Goal: Transaction & Acquisition: Purchase product/service

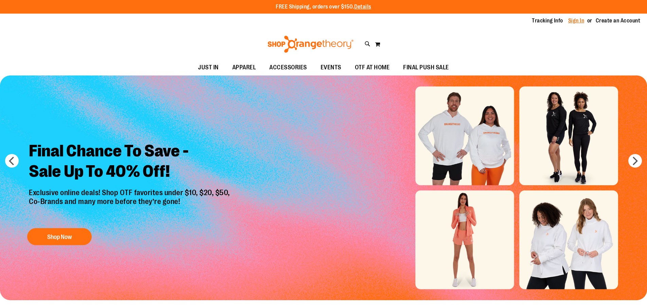
click at [578, 22] on link "Sign In" at bounding box center [576, 20] width 16 height 7
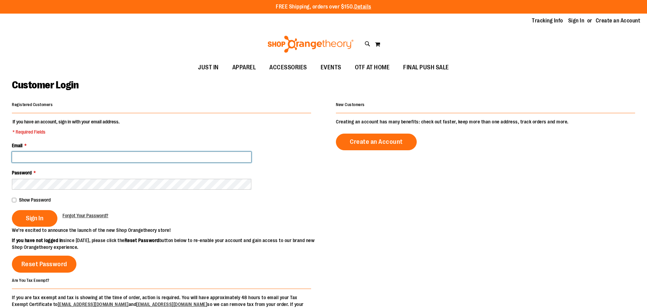
click at [134, 155] on input "Email *" at bounding box center [131, 156] width 239 height 11
type input "**********"
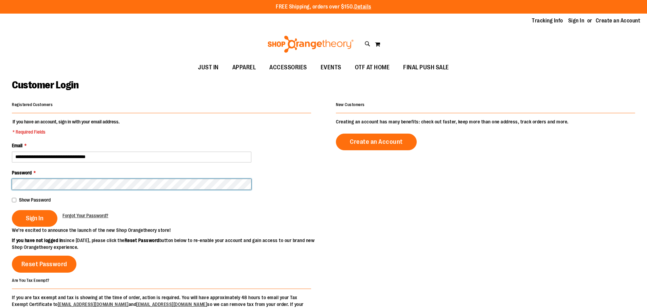
click at [12, 210] on button "Sign In" at bounding box center [35, 218] width 46 height 17
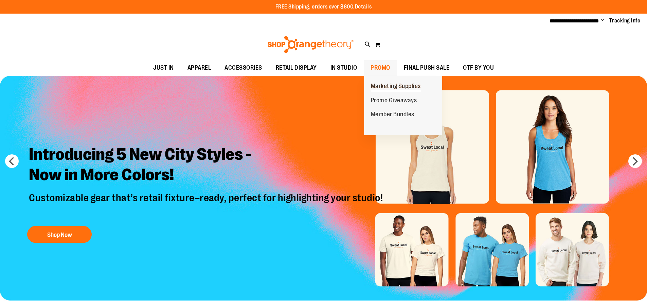
click at [389, 84] on span "Marketing Supplies" at bounding box center [396, 87] width 50 height 8
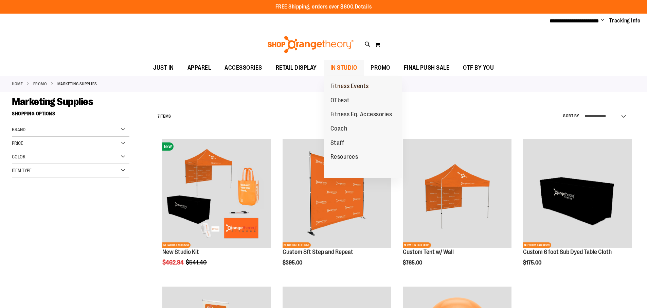
click at [347, 86] on span "Fitness Events" at bounding box center [349, 87] width 38 height 8
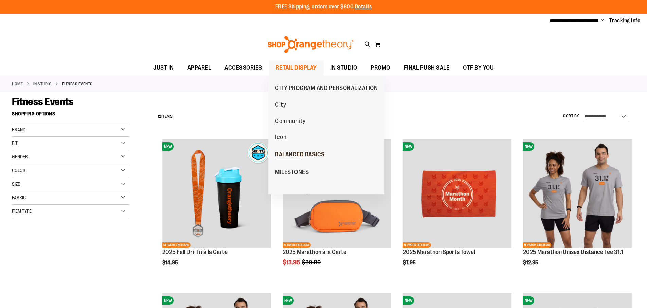
click at [305, 153] on span "BALANCED BASICS" at bounding box center [300, 155] width 50 height 8
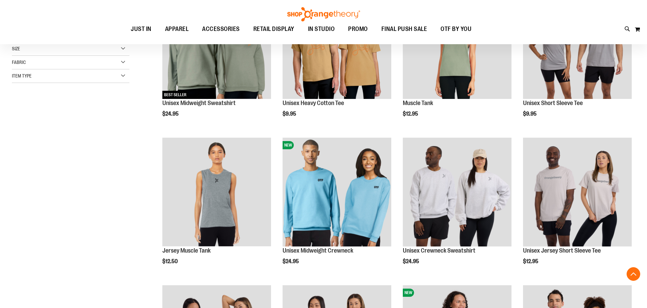
scroll to position [169, 0]
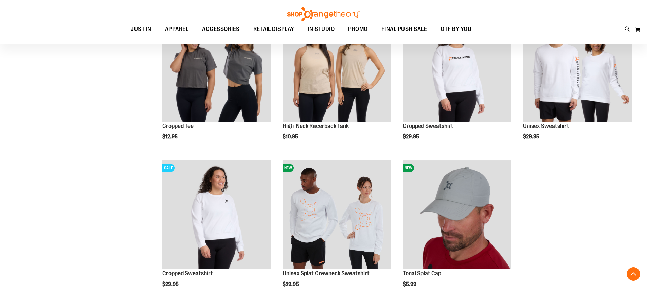
scroll to position [441, 0]
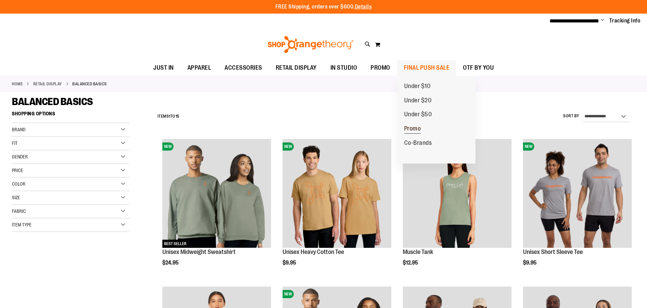
click at [417, 128] on span "Promo" at bounding box center [412, 129] width 17 height 8
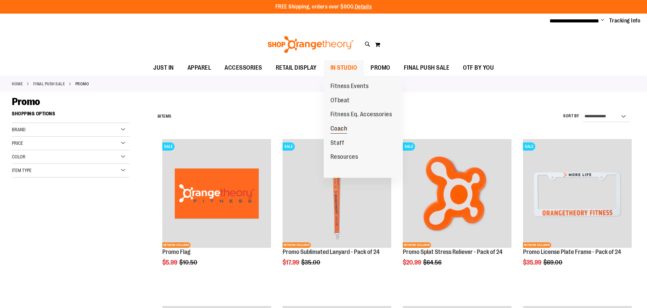
click at [345, 127] on span "Coach" at bounding box center [338, 129] width 17 height 8
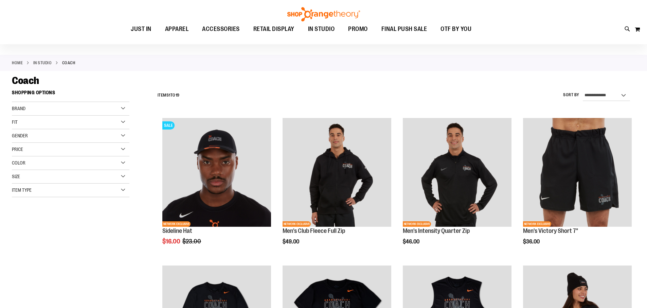
scroll to position [102, 0]
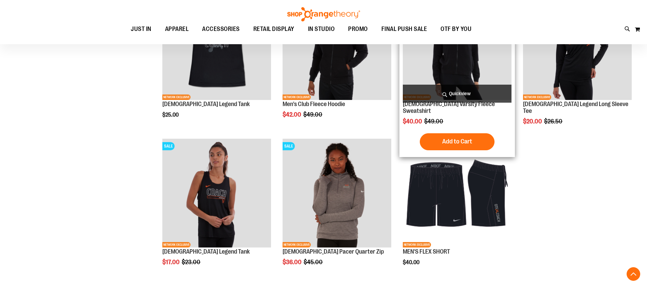
scroll to position [611, 0]
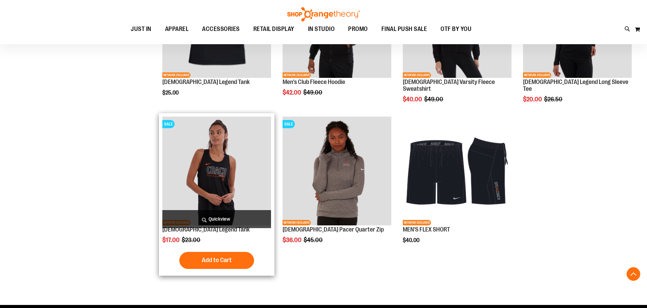
click at [223, 182] on img "product" at bounding box center [216, 170] width 109 height 109
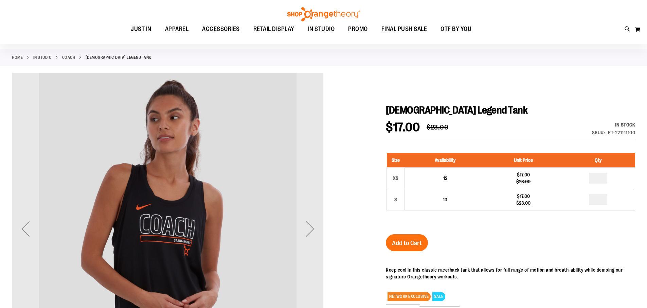
scroll to position [68, 0]
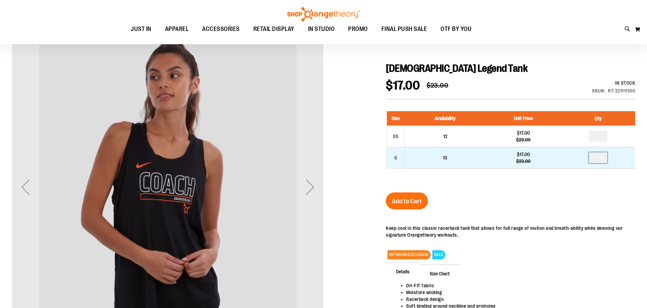
drag, startPoint x: 603, startPoint y: 158, endPoint x: 574, endPoint y: 161, distance: 29.0
click at [574, 161] on td at bounding box center [598, 157] width 74 height 21
type input "*"
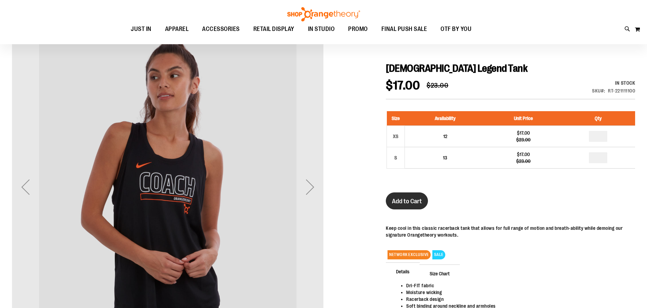
drag, startPoint x: 401, startPoint y: 197, endPoint x: 536, endPoint y: 216, distance: 136.1
click at [401, 197] on button "Add to Cart" at bounding box center [407, 200] width 42 height 17
click at [308, 186] on div "Next" at bounding box center [309, 186] width 27 height 27
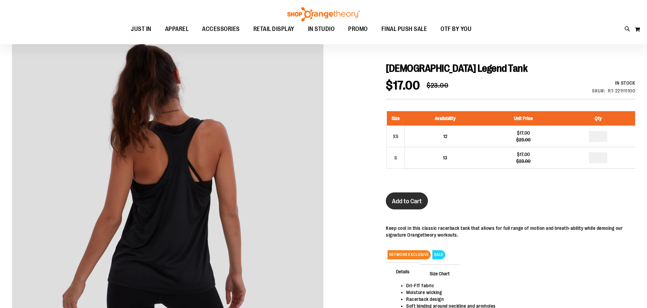
click at [411, 200] on span "Add to Cart" at bounding box center [407, 200] width 30 height 7
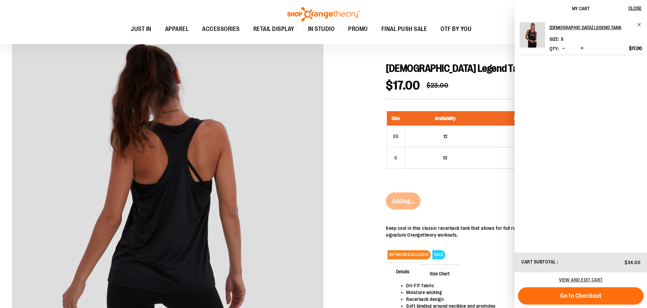
click at [340, 112] on div at bounding box center [323, 205] width 623 height 349
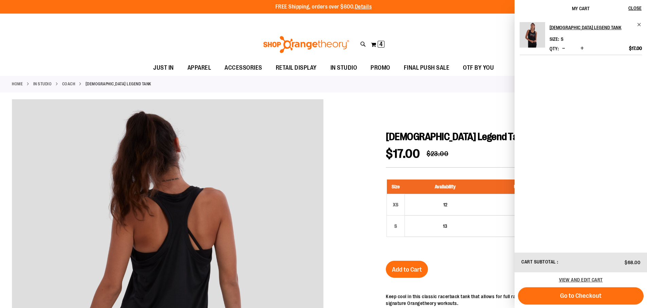
drag, startPoint x: 18, startPoint y: 82, endPoint x: 37, endPoint y: 84, distance: 18.8
click at [18, 82] on link "Home" at bounding box center [17, 84] width 11 height 6
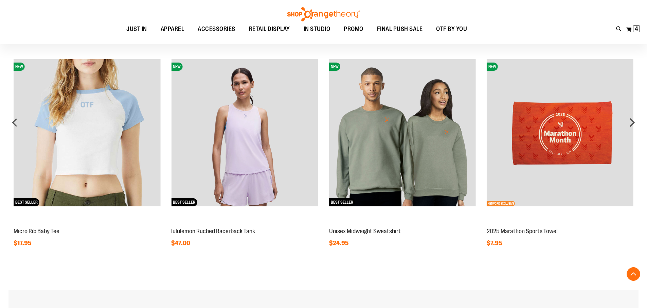
scroll to position [679, 0]
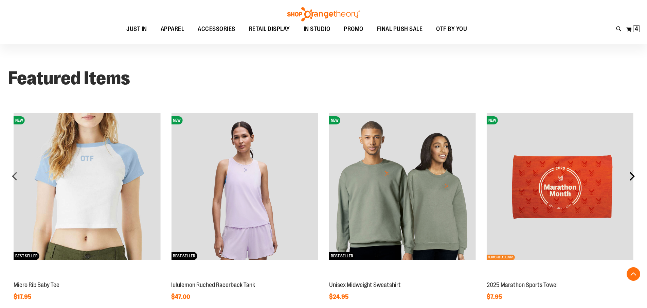
click at [630, 176] on div "next" at bounding box center [632, 176] width 14 height 14
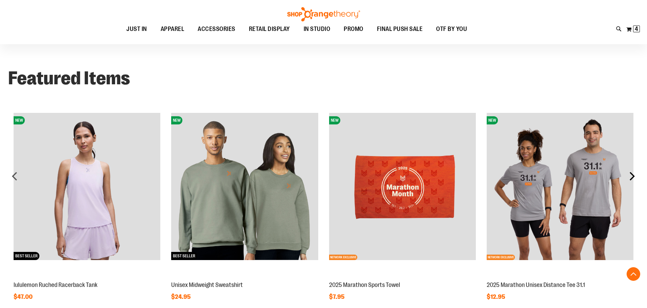
click at [630, 176] on div "next" at bounding box center [632, 176] width 14 height 14
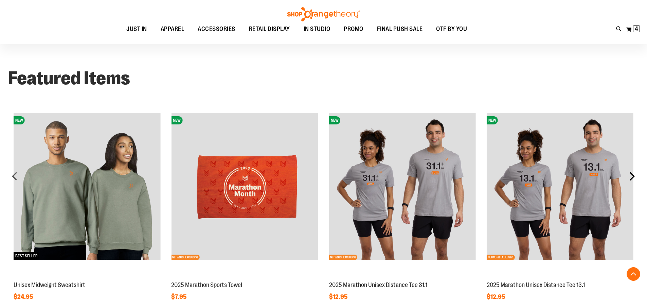
click at [631, 176] on div "next" at bounding box center [632, 176] width 14 height 14
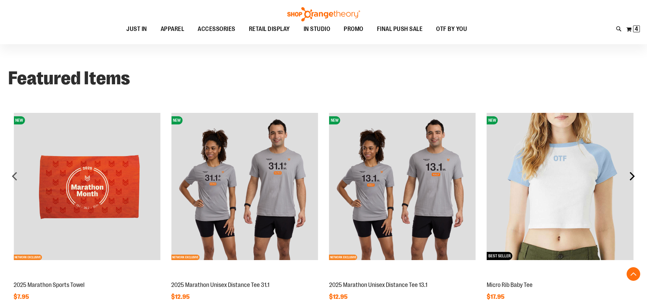
click at [631, 176] on div "next" at bounding box center [632, 176] width 14 height 14
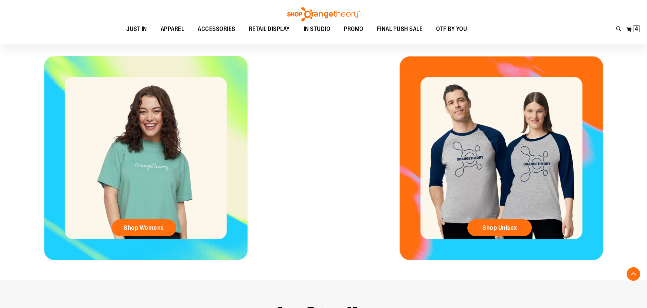
scroll to position [305, 0]
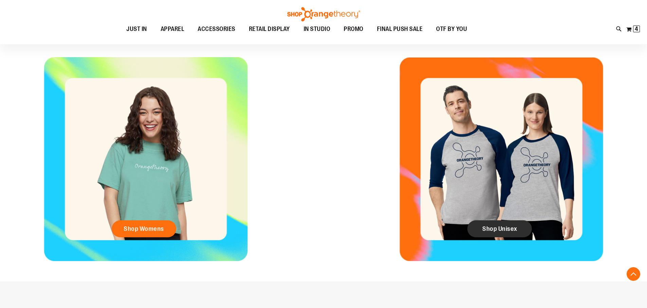
click at [506, 232] on span "Shop Unisex" at bounding box center [499, 228] width 35 height 7
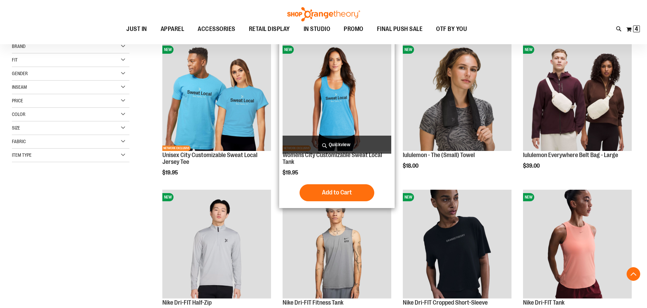
scroll to position [135, 0]
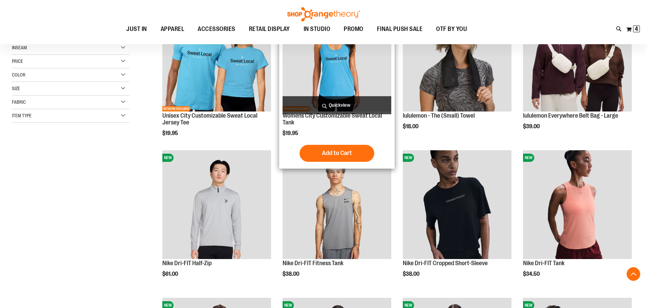
click at [338, 69] on img "product" at bounding box center [337, 57] width 109 height 109
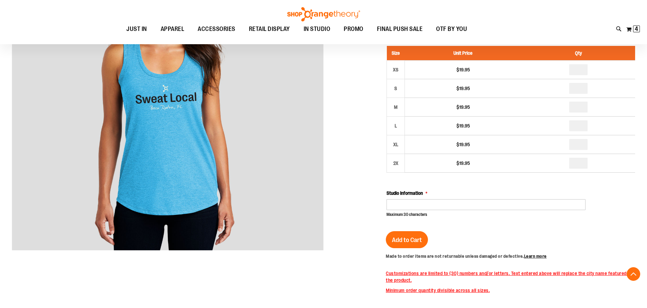
scroll to position [203, 0]
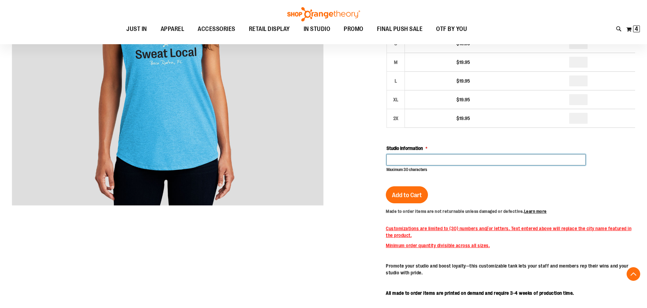
click at [443, 160] on input "Studio Information" at bounding box center [485, 159] width 199 height 11
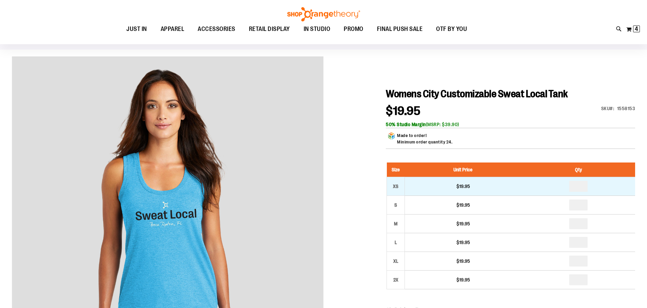
scroll to position [34, 0]
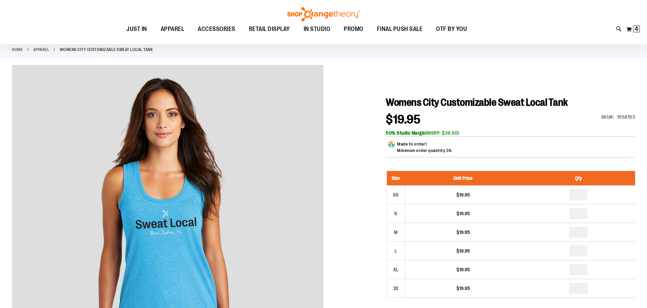
type input "**********"
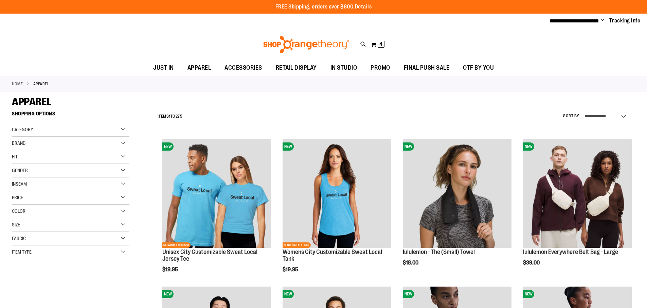
scroll to position [136, 0]
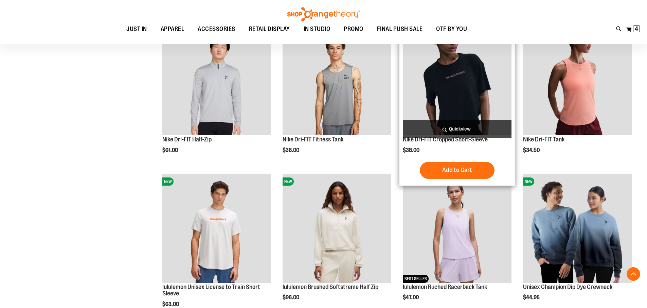
scroll to position [271, 0]
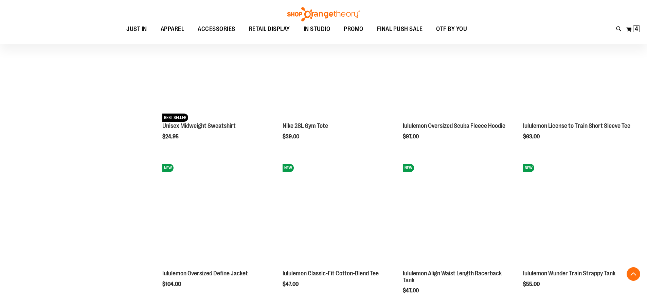
scroll to position [611, 0]
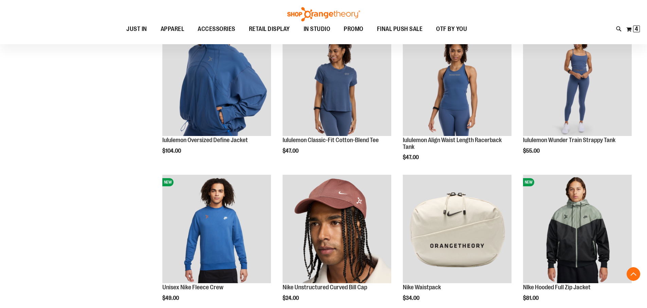
scroll to position [713, 0]
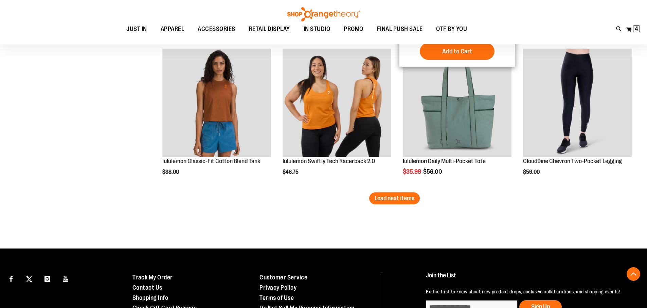
scroll to position [1290, 0]
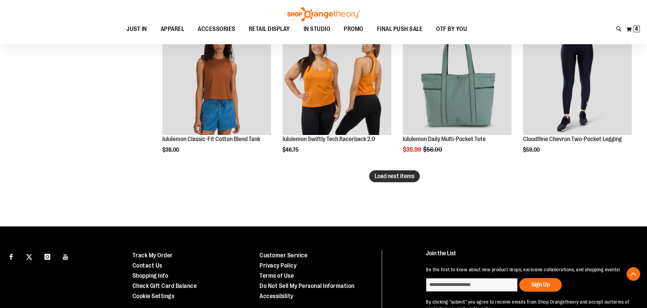
click at [406, 175] on span "Load next items" at bounding box center [395, 175] width 40 height 7
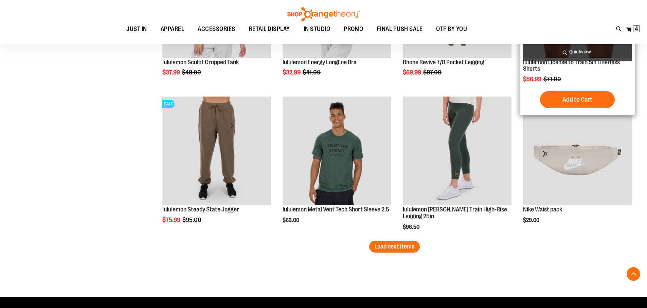
scroll to position [1664, 0]
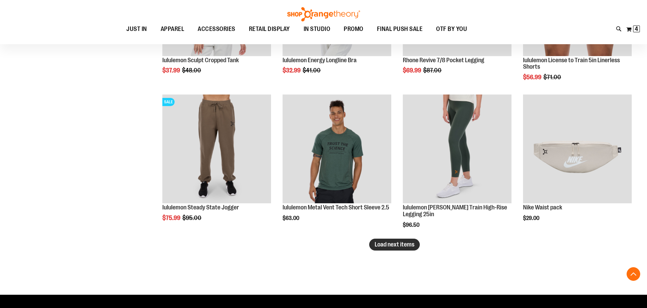
click at [402, 245] on span "Load next items" at bounding box center [395, 244] width 40 height 7
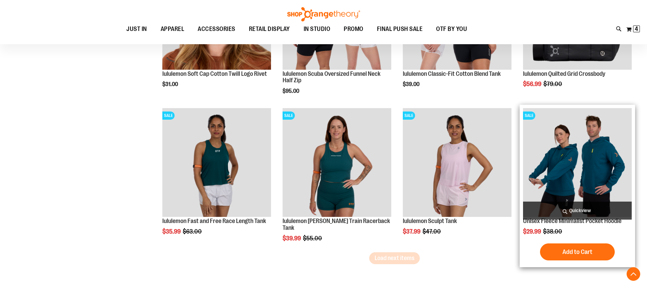
scroll to position [2105, 0]
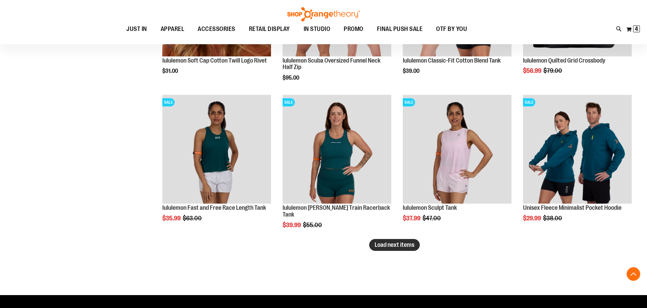
click at [405, 246] on span "Load next items" at bounding box center [395, 244] width 40 height 7
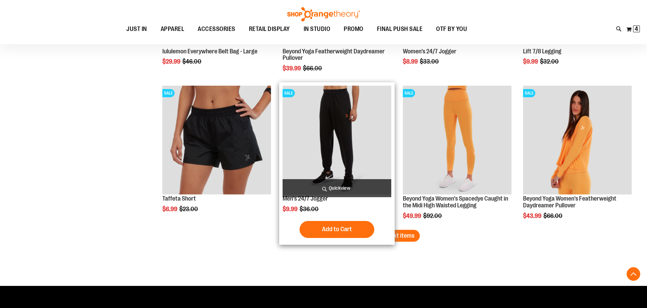
scroll to position [2580, 0]
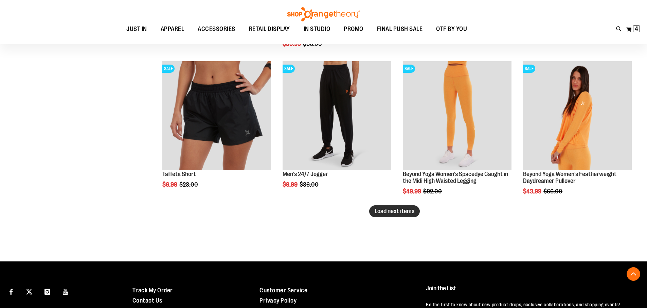
click at [404, 212] on span "Load next items" at bounding box center [395, 210] width 40 height 7
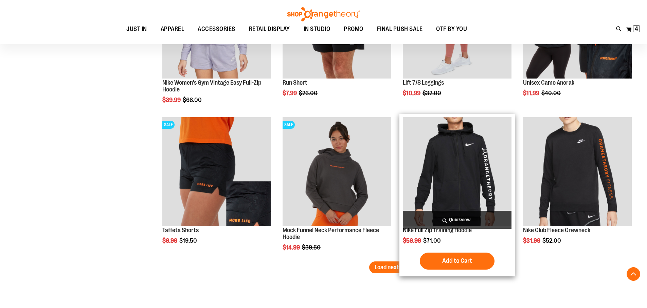
scroll to position [2988, 0]
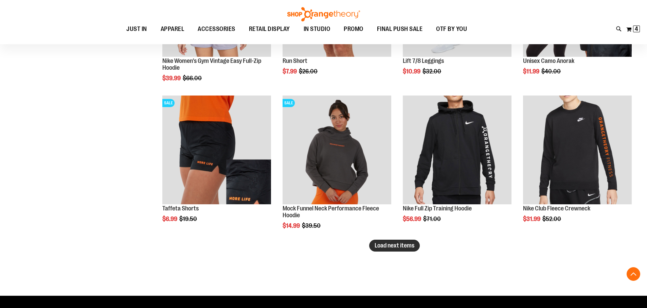
click at [398, 247] on span "Load next items" at bounding box center [395, 245] width 40 height 7
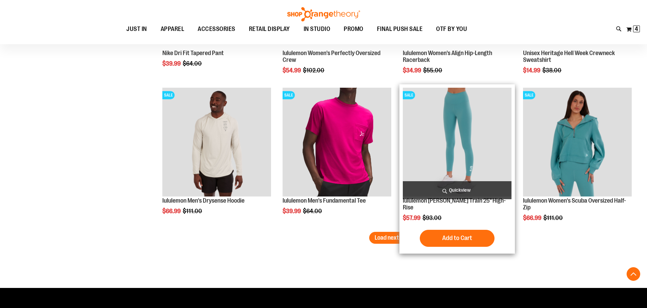
scroll to position [3463, 0]
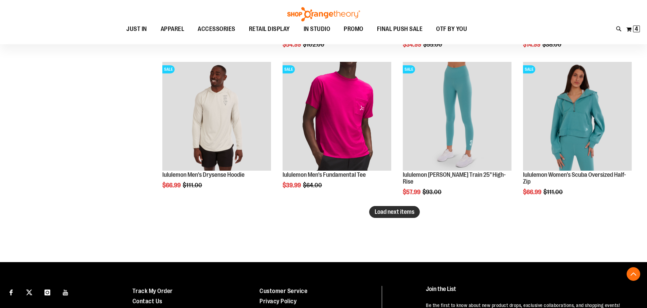
click at [410, 213] on span "Load next items" at bounding box center [395, 211] width 40 height 7
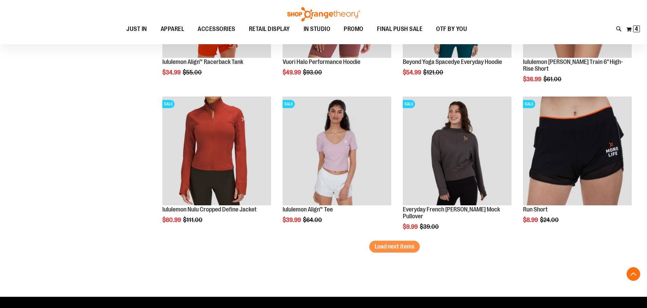
scroll to position [3871, 0]
click at [405, 240] on button "Load next items" at bounding box center [394, 246] width 51 height 12
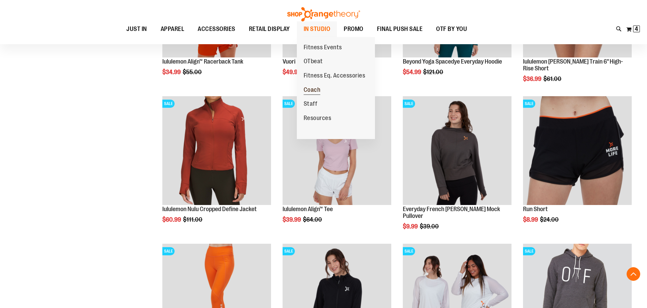
click at [320, 91] on link "Coach" at bounding box center [312, 90] width 31 height 14
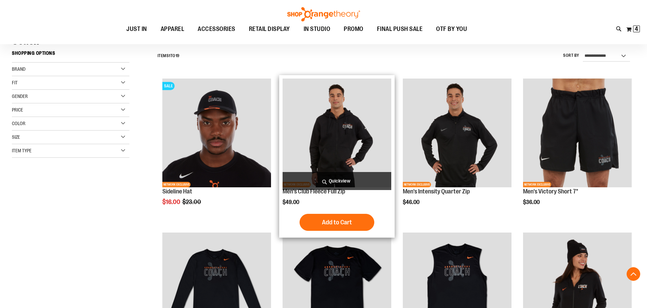
scroll to position [203, 0]
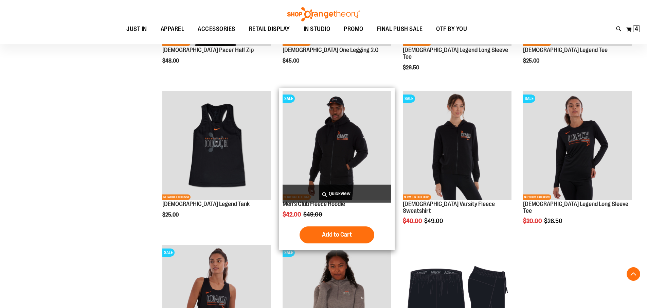
scroll to position [509, 0]
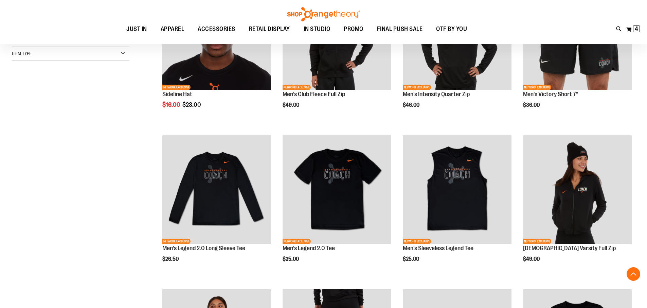
scroll to position [135, 0]
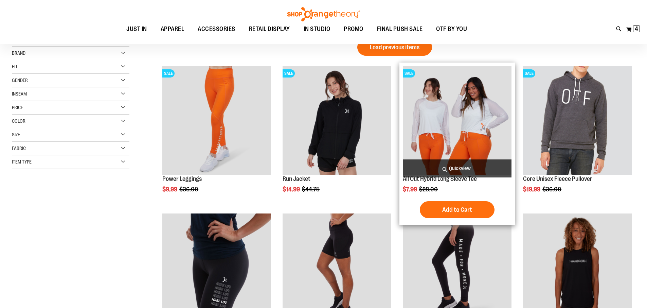
scroll to position [102, 0]
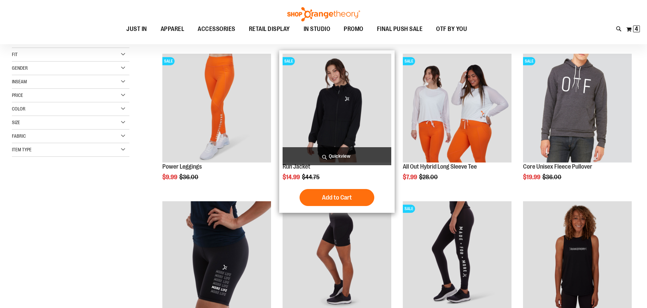
click at [332, 117] on img "product" at bounding box center [337, 108] width 109 height 109
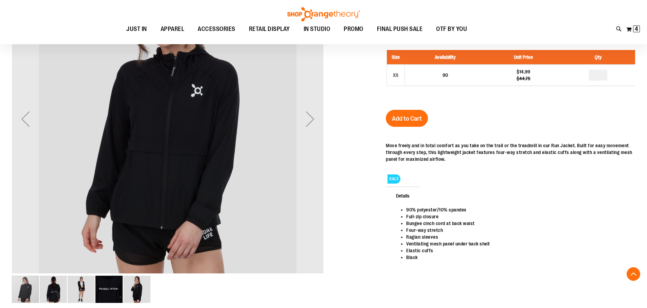
scroll to position [135, 0]
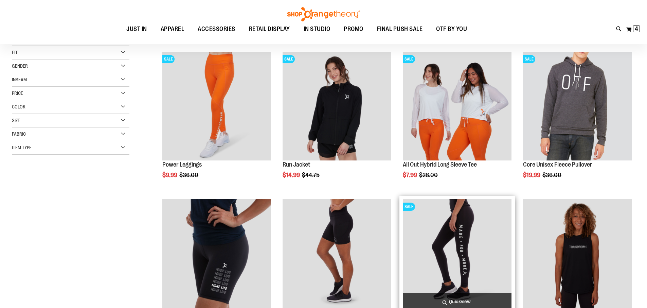
scroll to position [101, 0]
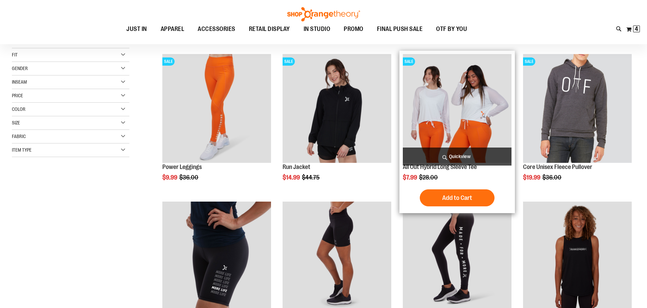
click at [447, 117] on img "product" at bounding box center [457, 108] width 109 height 109
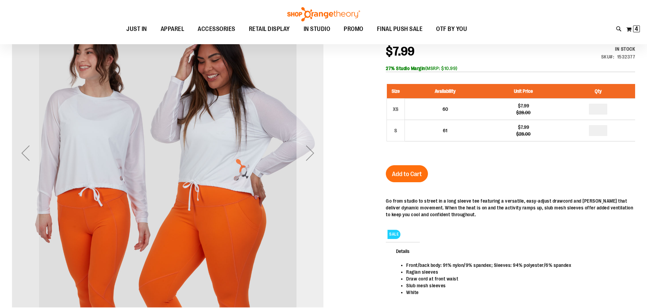
scroll to position [101, 0]
click at [307, 153] on div "Next" at bounding box center [309, 153] width 27 height 27
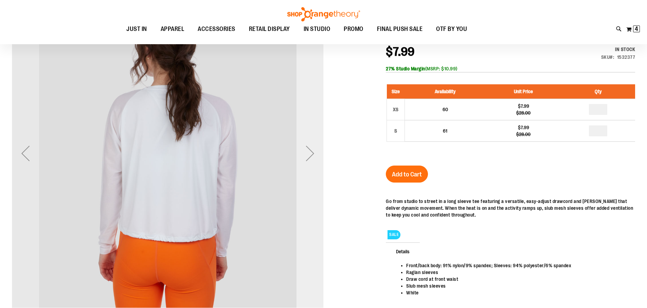
click at [308, 153] on div "Next" at bounding box center [309, 153] width 27 height 27
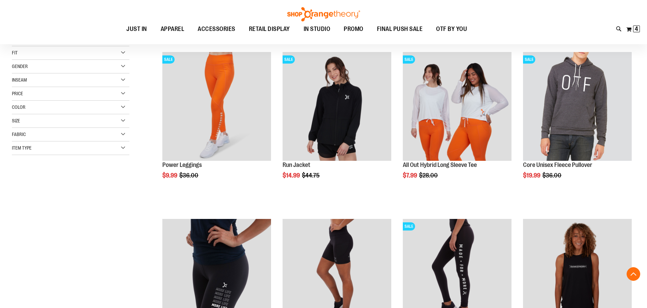
scroll to position [205, 0]
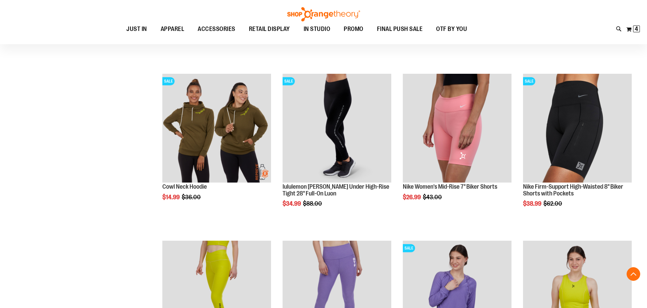
scroll to position [646, 0]
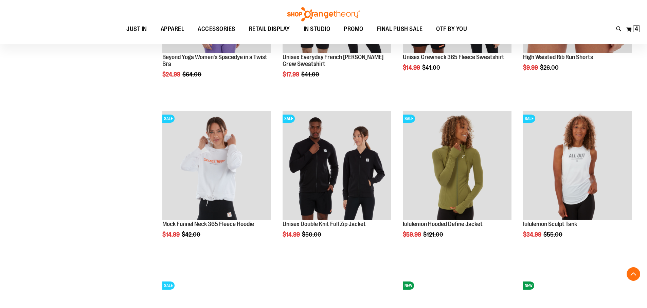
scroll to position [1054, 0]
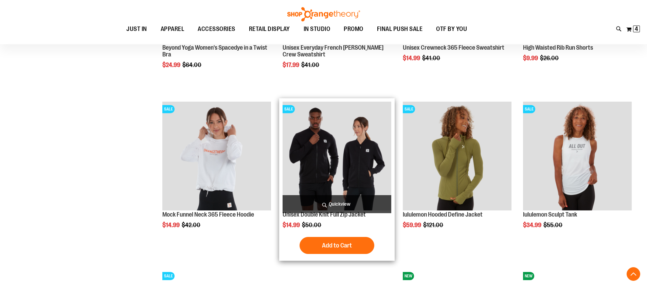
click at [333, 170] on img "product" at bounding box center [337, 156] width 109 height 109
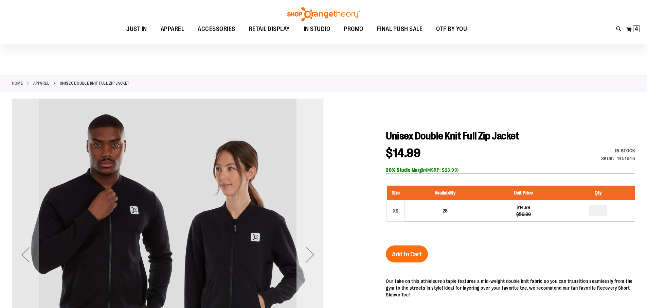
scroll to position [68, 0]
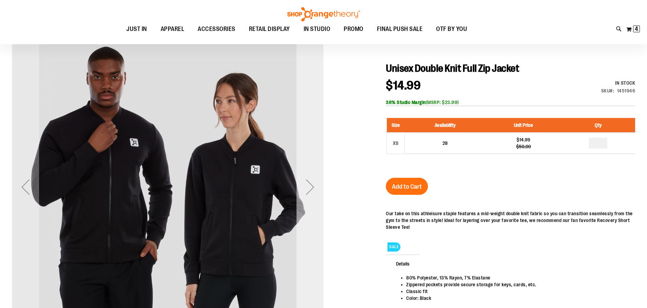
click at [312, 187] on div "Next" at bounding box center [309, 186] width 27 height 27
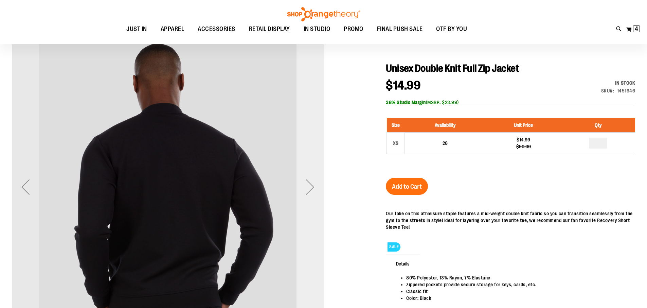
click at [312, 187] on div "Next" at bounding box center [309, 186] width 27 height 27
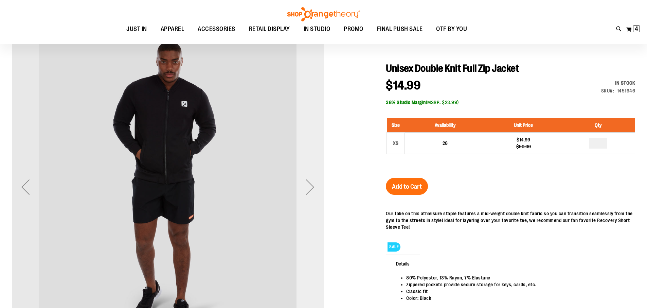
click at [312, 187] on div "Next" at bounding box center [309, 186] width 27 height 27
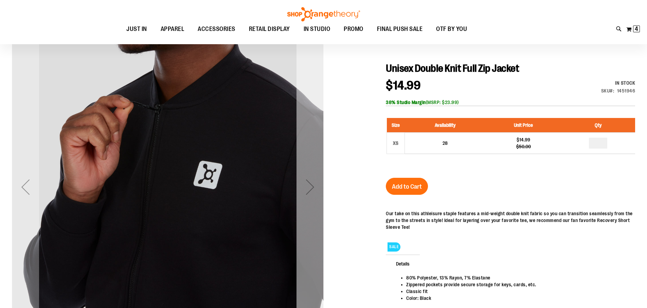
click at [312, 187] on div "Next" at bounding box center [309, 186] width 27 height 27
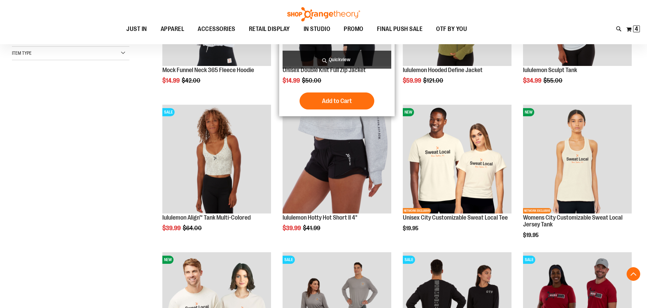
scroll to position [203, 0]
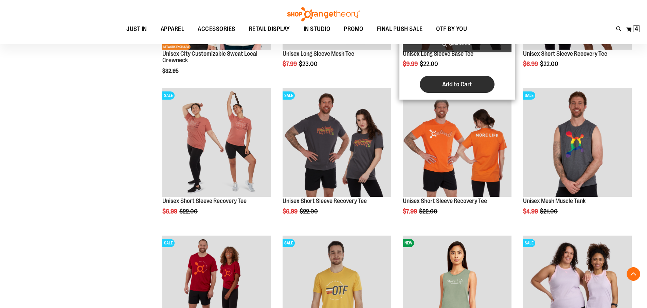
scroll to position [543, 0]
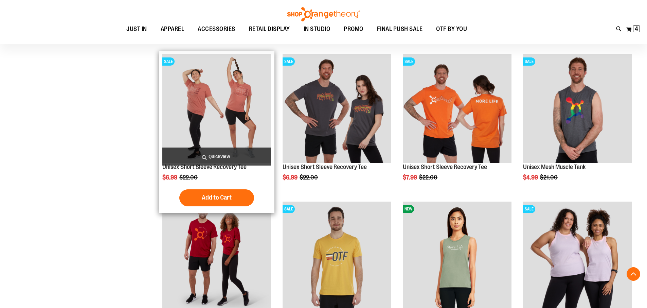
click at [203, 126] on img "product" at bounding box center [216, 108] width 109 height 109
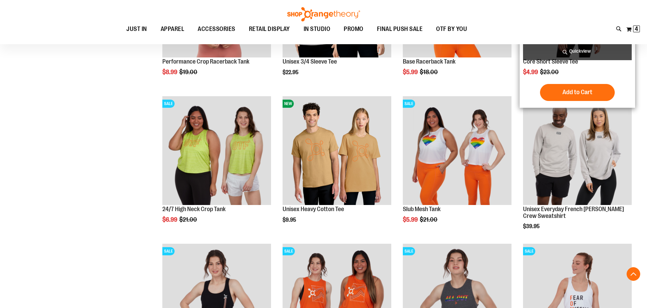
scroll to position [661, 0]
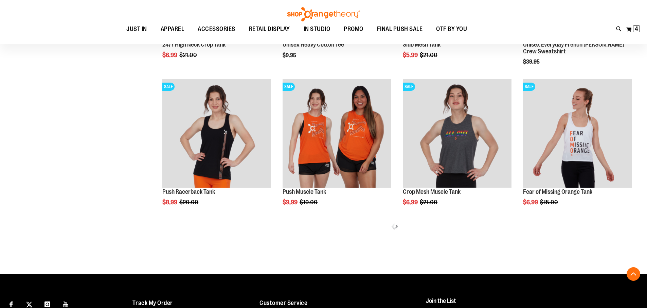
scroll to position [831, 0]
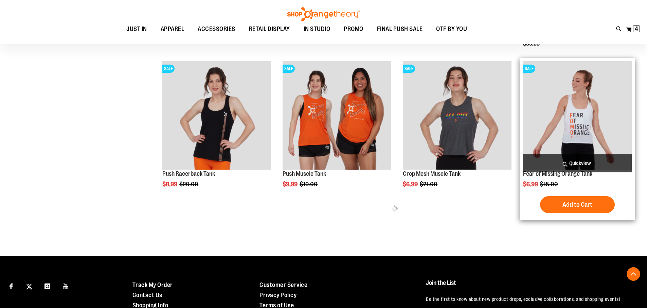
click at [584, 143] on img "product" at bounding box center [577, 115] width 109 height 109
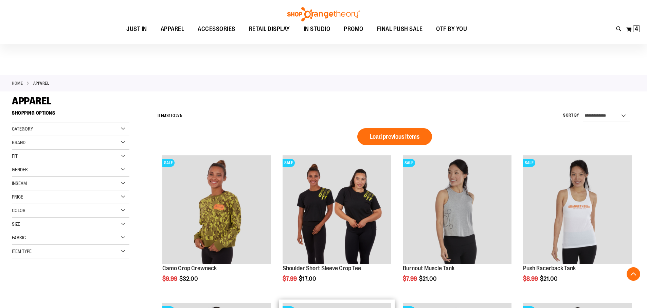
scroll to position [169, 0]
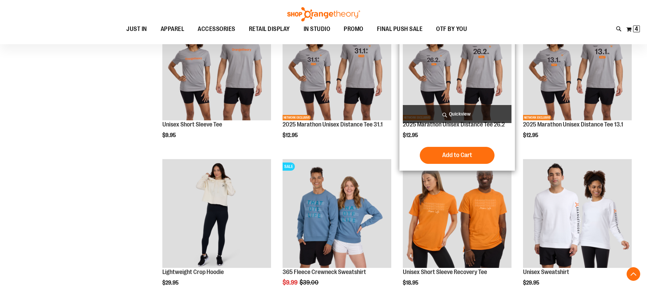
scroll to position [611, 0]
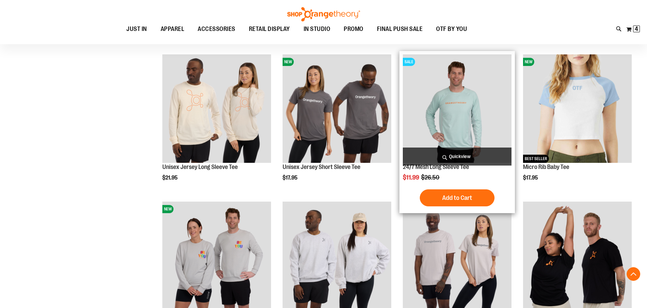
scroll to position [849, 0]
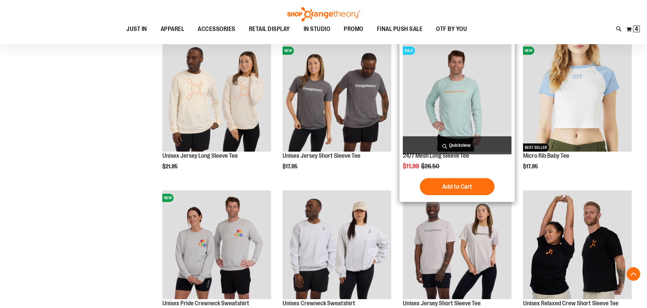
click at [470, 101] on img "product" at bounding box center [457, 97] width 109 height 109
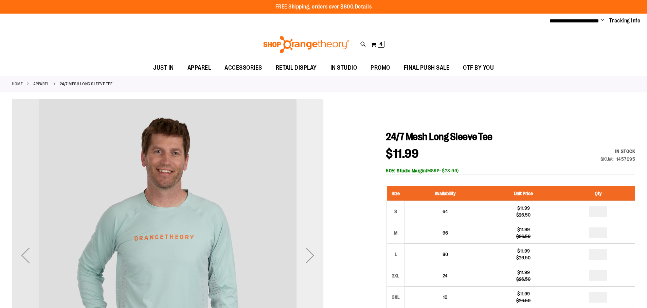
click at [303, 253] on div "Next" at bounding box center [309, 254] width 27 height 27
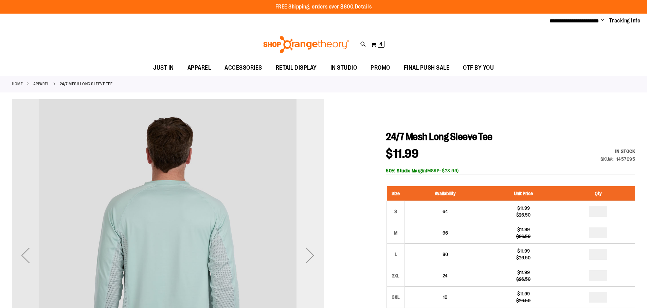
click at [304, 252] on div "Next" at bounding box center [309, 254] width 27 height 27
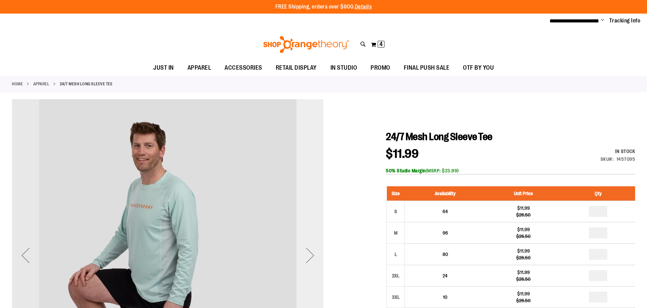
click at [307, 248] on div "Next" at bounding box center [309, 254] width 27 height 27
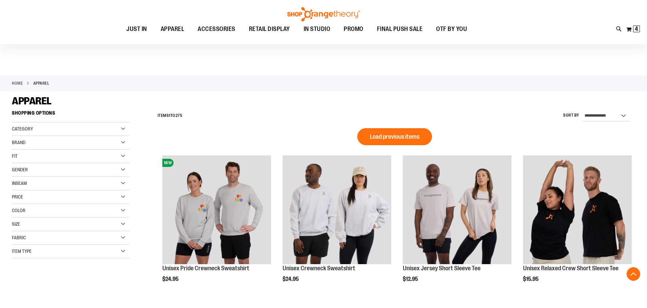
scroll to position [477, 0]
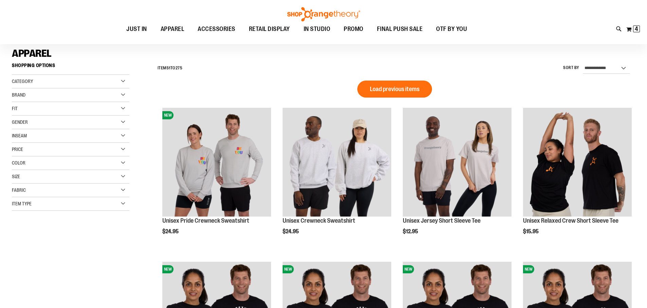
scroll to position [35, 0]
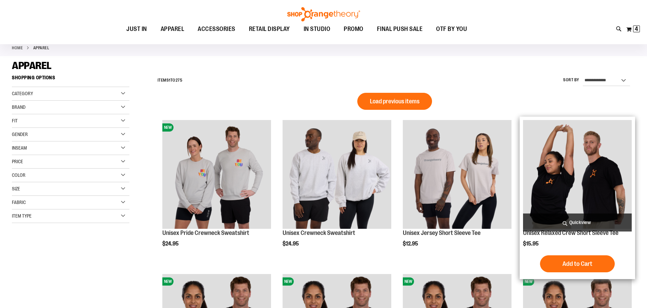
click at [570, 179] on img "product" at bounding box center [577, 174] width 109 height 109
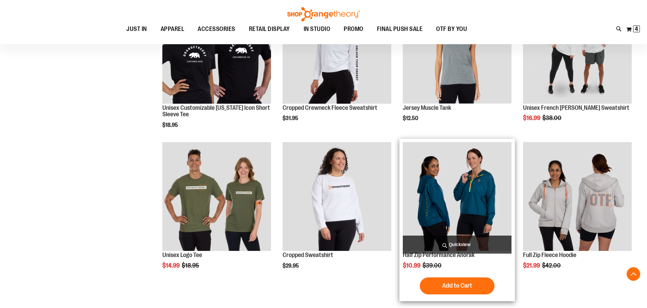
scroll to position [407, 0]
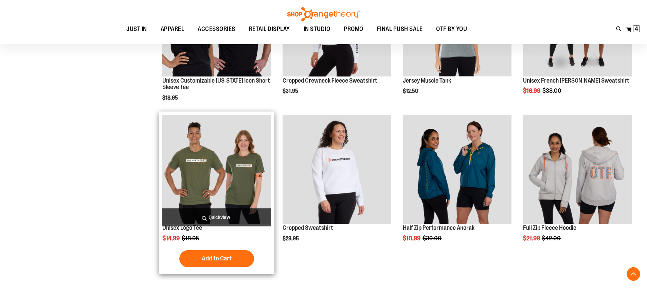
click at [236, 178] on img "product" at bounding box center [216, 169] width 109 height 109
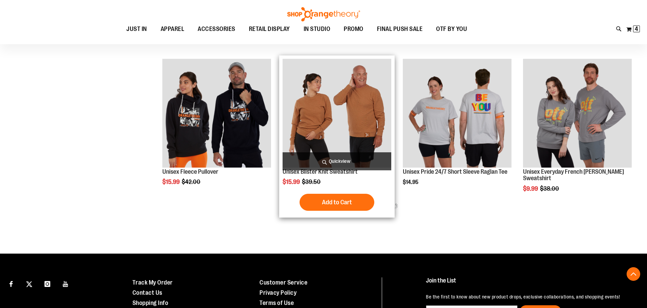
scroll to position [299, 0]
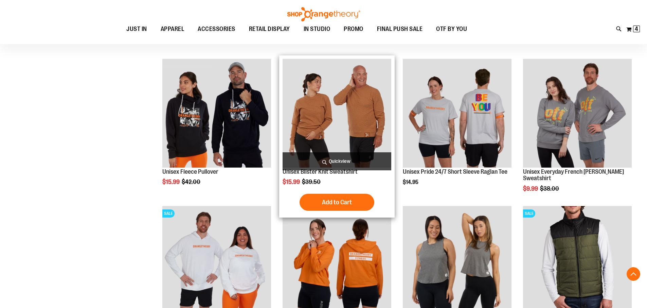
click at [336, 113] on img "product" at bounding box center [337, 113] width 109 height 109
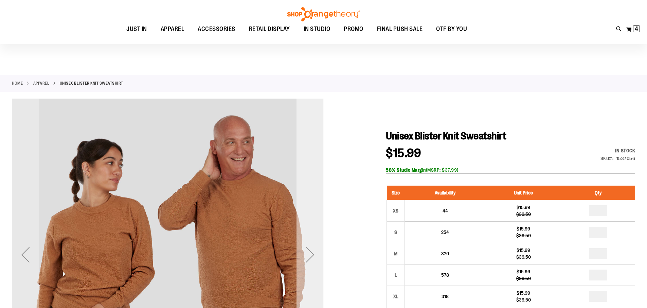
scroll to position [68, 0]
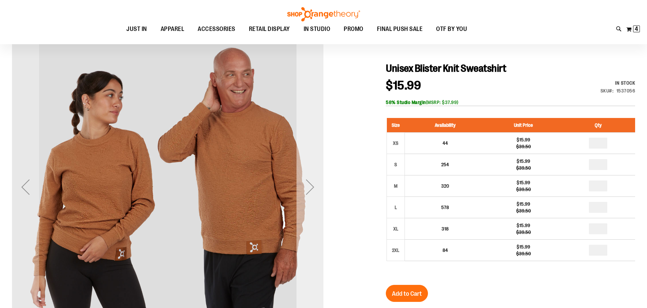
click at [310, 189] on div "Next" at bounding box center [309, 186] width 27 height 27
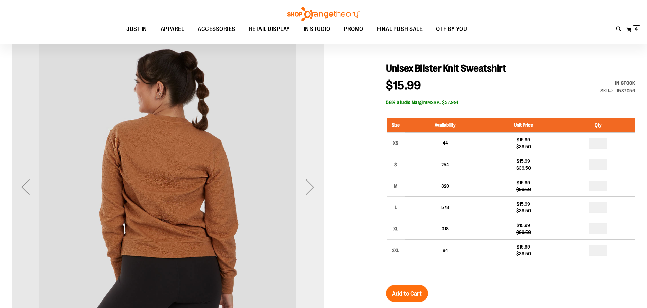
click at [310, 189] on div "Next" at bounding box center [309, 186] width 27 height 27
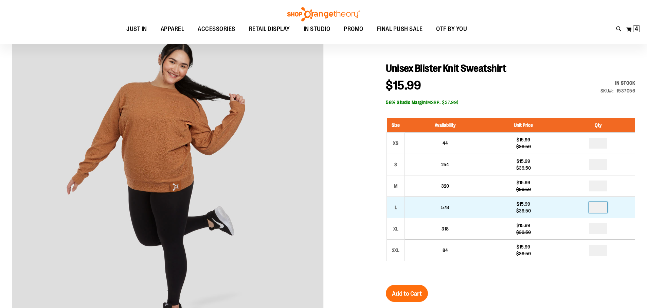
drag, startPoint x: 600, startPoint y: 207, endPoint x: 571, endPoint y: 215, distance: 29.2
click at [575, 213] on td at bounding box center [598, 206] width 74 height 21
type input "*"
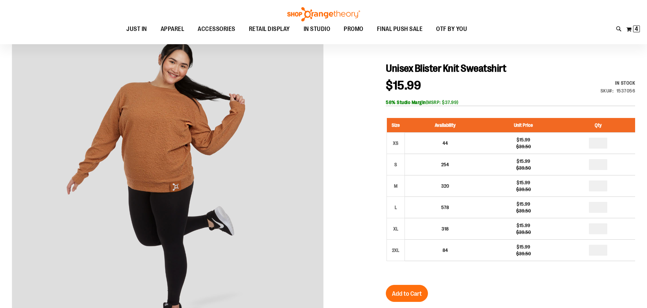
click at [478, 292] on div "Unisex Blister Knit Sweatshirt $15.99 Regular Price $39.50 In stock Only %1 lef…" at bounding box center [510, 259] width 249 height 394
click at [412, 291] on span "Add to Cart" at bounding box center [407, 293] width 30 height 7
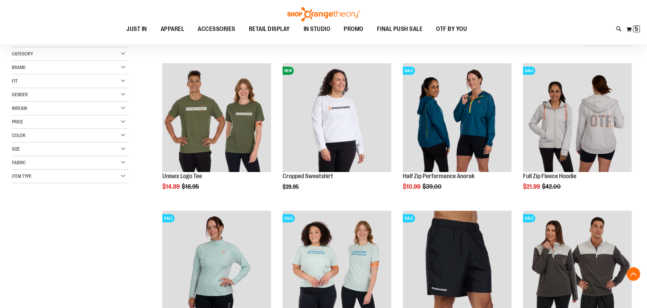
scroll to position [299, 0]
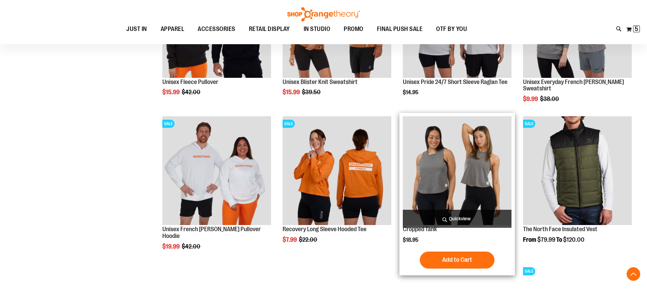
scroll to position [401, 0]
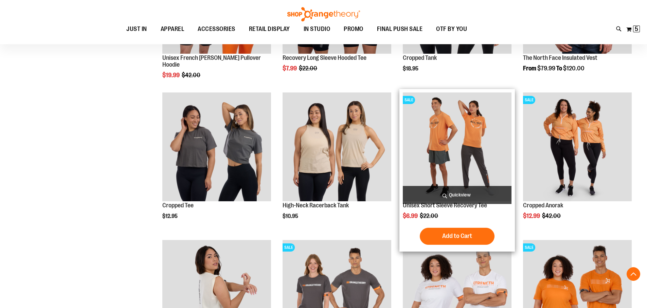
scroll to position [571, 0]
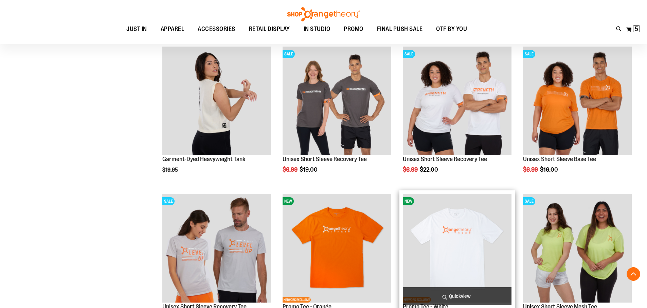
scroll to position [775, 0]
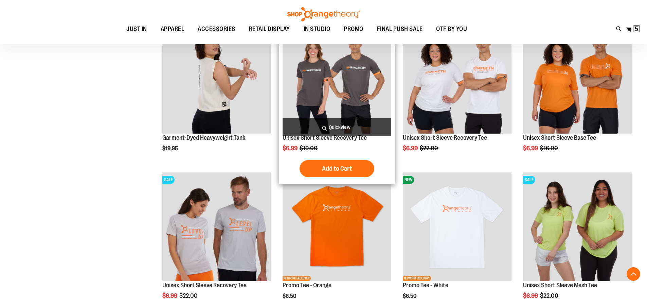
click at [336, 86] on img "product" at bounding box center [337, 79] width 109 height 109
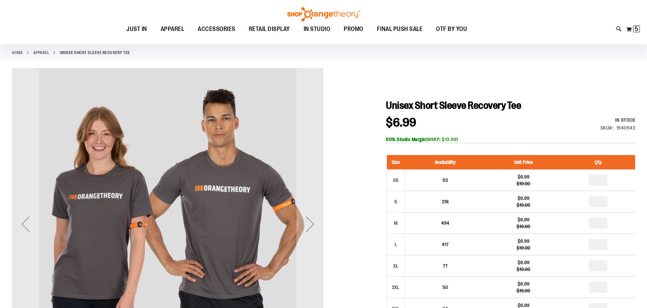
scroll to position [68, 0]
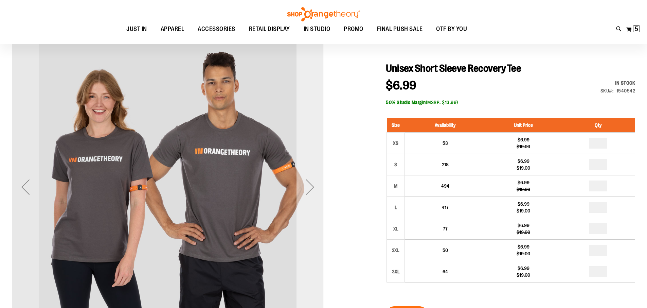
click at [313, 188] on div "Next" at bounding box center [309, 186] width 27 height 27
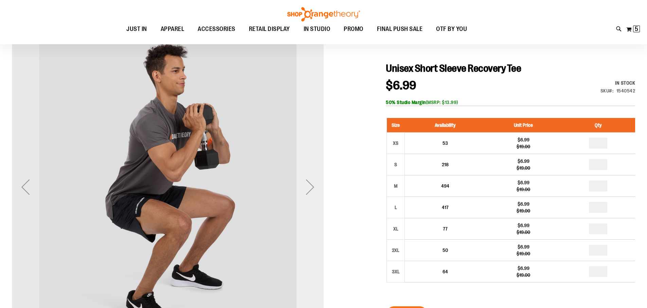
click at [313, 188] on div "Next" at bounding box center [309, 186] width 27 height 27
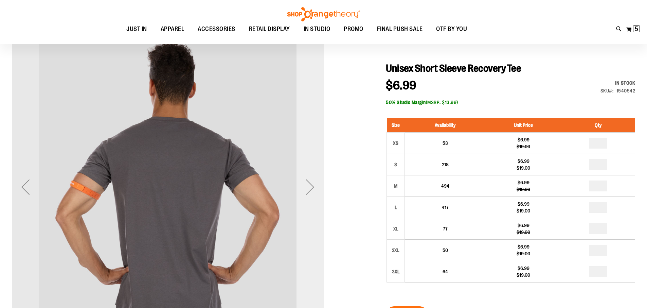
click at [313, 188] on div "Next" at bounding box center [309, 186] width 27 height 27
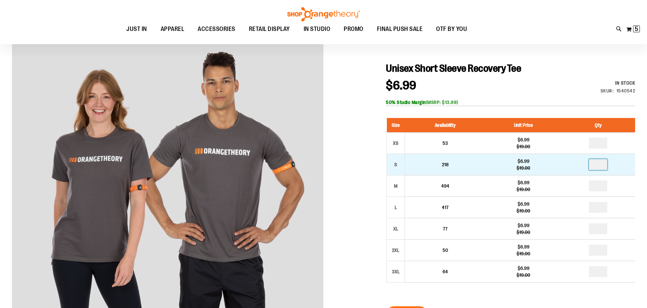
drag, startPoint x: 604, startPoint y: 163, endPoint x: 586, endPoint y: 165, distance: 18.8
click at [586, 165] on td at bounding box center [598, 163] width 74 height 21
type input "*"
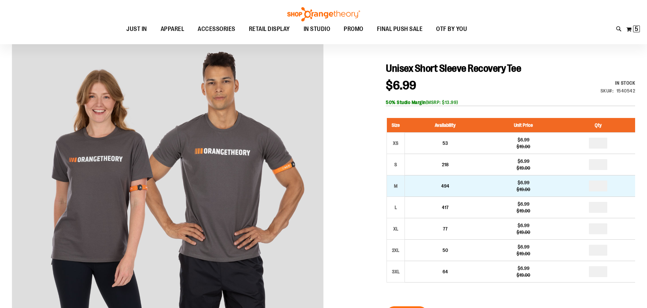
drag, startPoint x: 601, startPoint y: 186, endPoint x: 582, endPoint y: 186, distance: 19.0
type input "*"
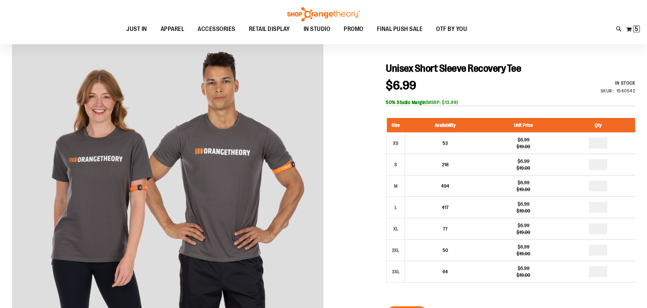
drag, startPoint x: 543, startPoint y: 92, endPoint x: 544, endPoint y: 96, distance: 4.1
click at [544, 93] on div "$6.99 Regular Price $19.00 In stock Only %1 left SKU 1540542 50% Studio Margin …" at bounding box center [510, 92] width 249 height 26
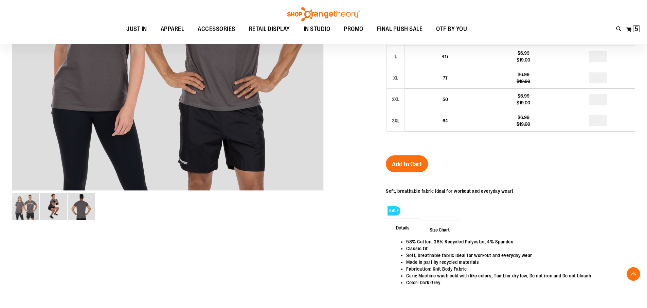
scroll to position [237, 0]
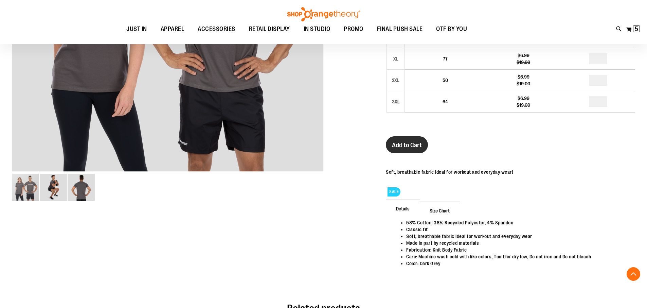
click at [407, 147] on span "Add to Cart" at bounding box center [407, 144] width 30 height 7
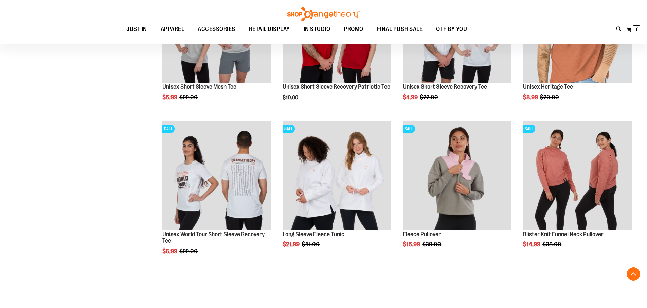
scroll to position [321, 0]
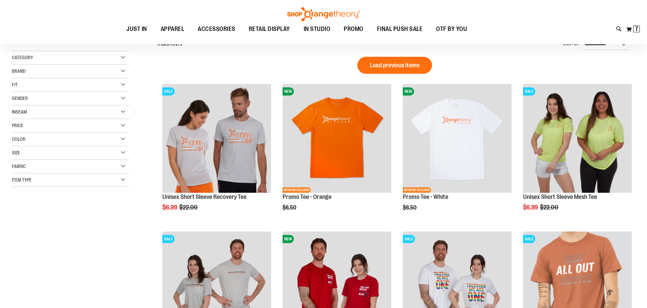
scroll to position [50, 0]
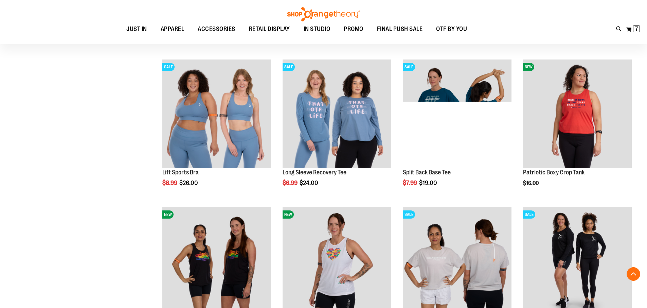
scroll to position [695, 0]
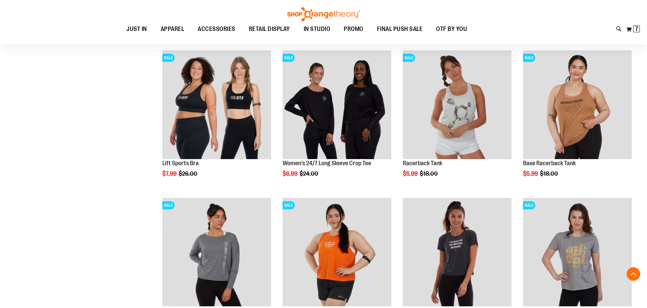
scroll to position [1136, 0]
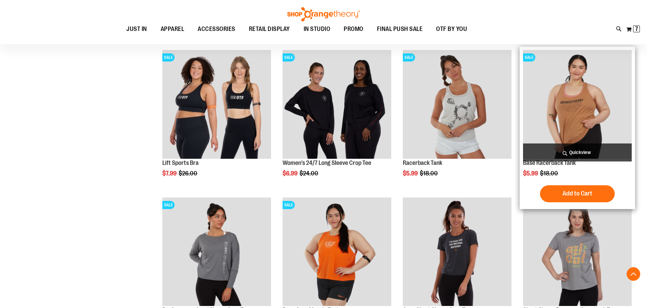
click at [577, 122] on img "product" at bounding box center [577, 104] width 109 height 109
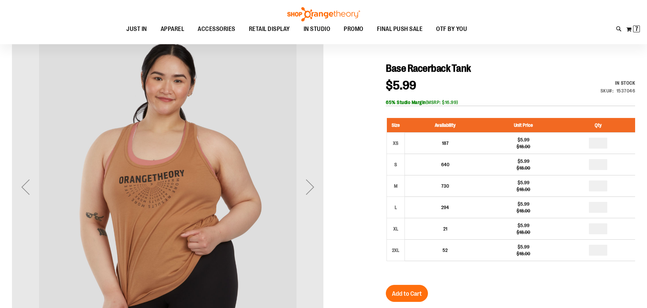
scroll to position [102, 0]
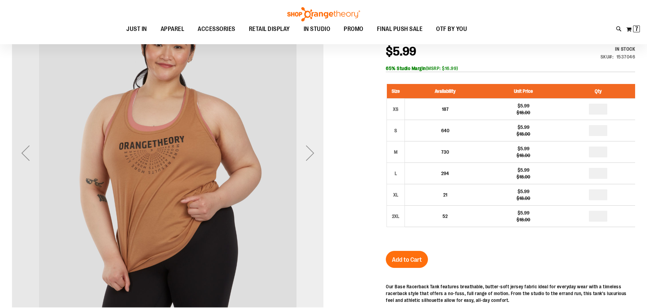
click at [311, 149] on div "Next" at bounding box center [309, 152] width 27 height 27
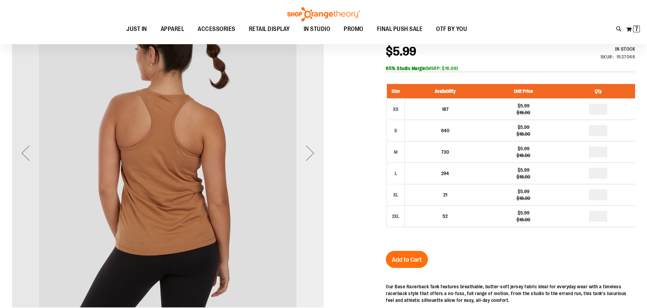
click at [311, 149] on div "Next" at bounding box center [309, 152] width 27 height 27
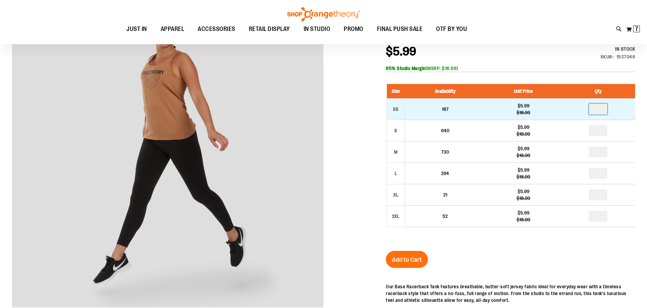
drag, startPoint x: 601, startPoint y: 110, endPoint x: 555, endPoint y: 114, distance: 47.0
click at [555, 114] on tr "XS 187 $5.99 $18.00" at bounding box center [511, 108] width 249 height 21
type input "*"
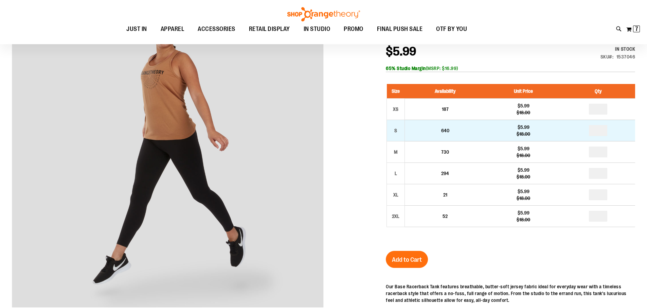
type input "*"
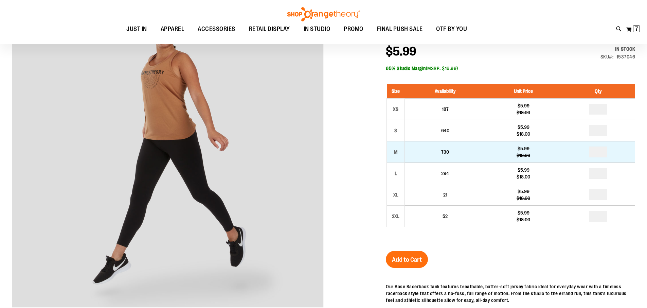
drag, startPoint x: 603, startPoint y: 151, endPoint x: 570, endPoint y: 152, distance: 33.0
type input "*"
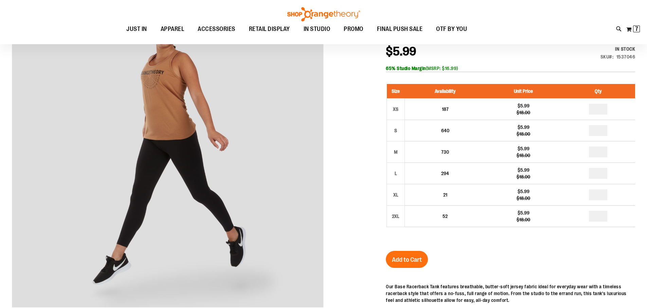
drag, startPoint x: 405, startPoint y: 260, endPoint x: 557, endPoint y: 291, distance: 154.2
click at [408, 260] on span "Add to Cart" at bounding box center [407, 259] width 30 height 7
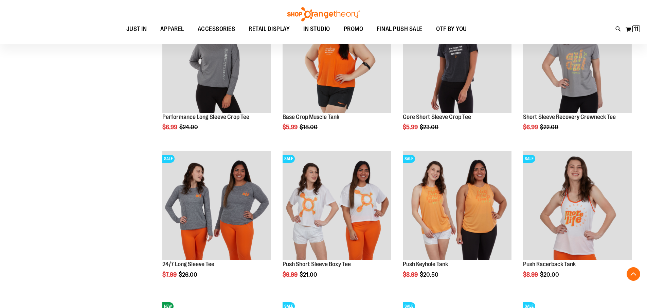
scroll to position [423, 0]
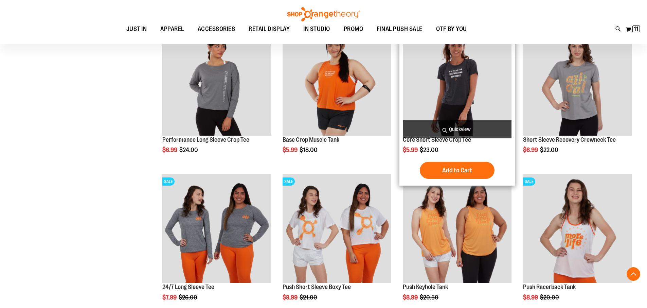
click at [451, 87] on img "product" at bounding box center [457, 81] width 109 height 109
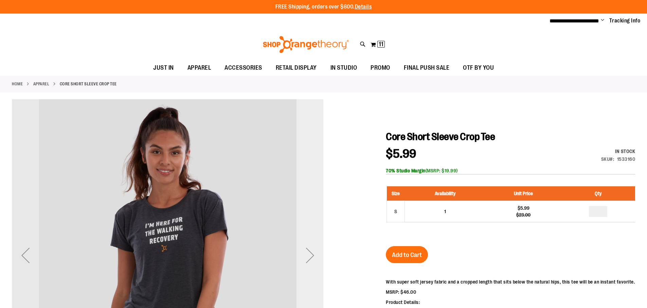
click at [311, 256] on div "Next" at bounding box center [309, 254] width 27 height 27
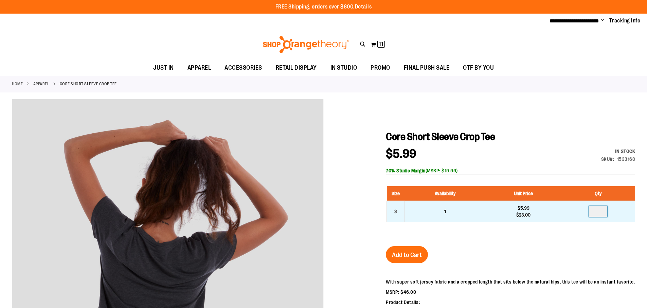
drag, startPoint x: 601, startPoint y: 212, endPoint x: 582, endPoint y: 215, distance: 19.9
click at [582, 215] on td at bounding box center [598, 210] width 74 height 21
type input "*"
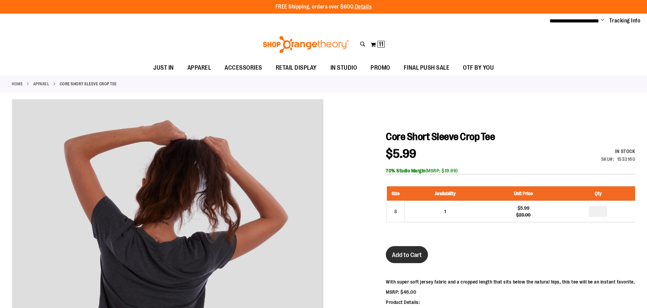
click at [412, 256] on span "Add to Cart" at bounding box center [407, 254] width 30 height 7
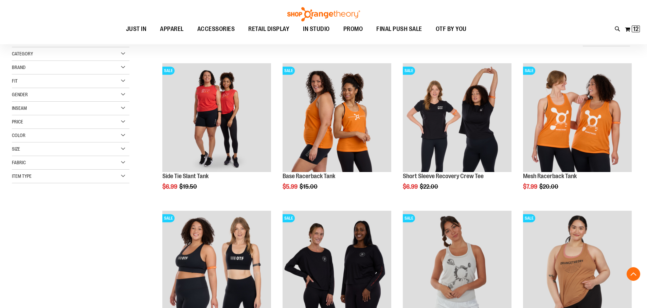
scroll to position [331, 0]
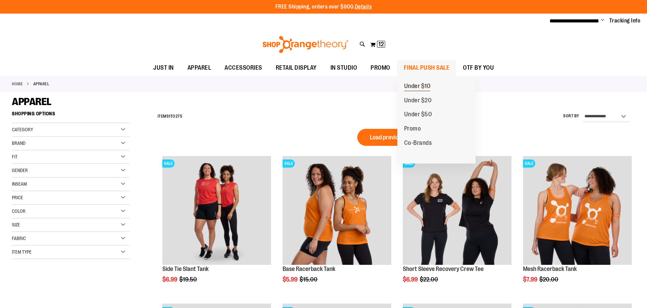
click at [421, 87] on span "Under $10" at bounding box center [417, 87] width 26 height 8
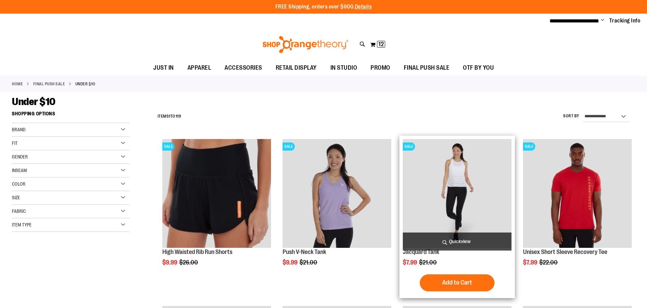
click at [461, 183] on img "product" at bounding box center [457, 193] width 109 height 109
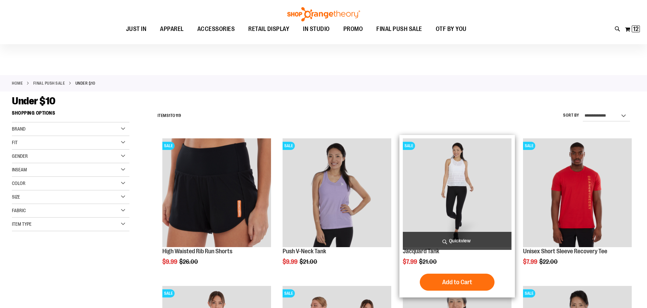
scroll to position [68, 0]
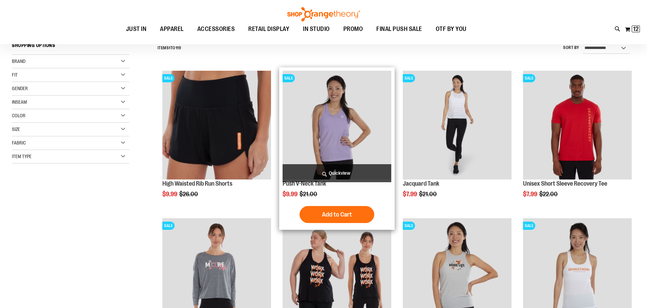
click at [338, 134] on img "product" at bounding box center [337, 125] width 109 height 109
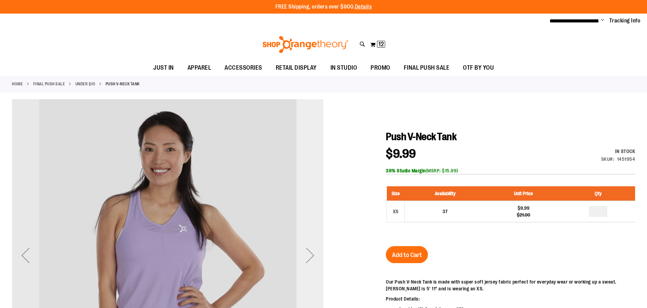
click at [308, 258] on div "Next" at bounding box center [309, 254] width 27 height 27
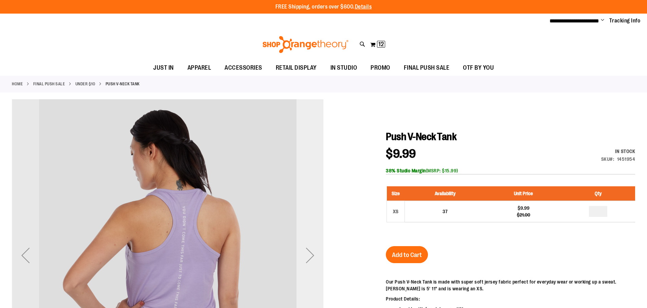
click at [310, 251] on div "Next" at bounding box center [309, 254] width 27 height 27
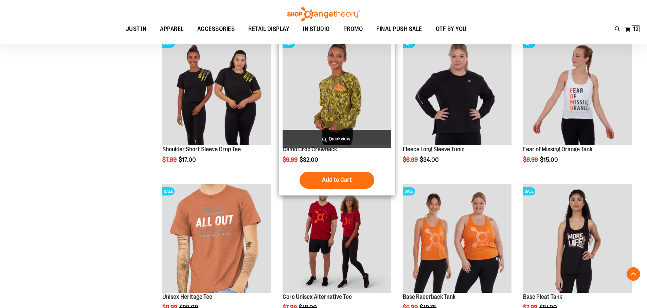
scroll to position [475, 0]
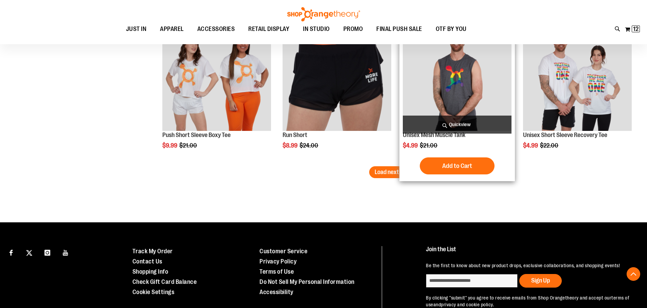
scroll to position [1256, 0]
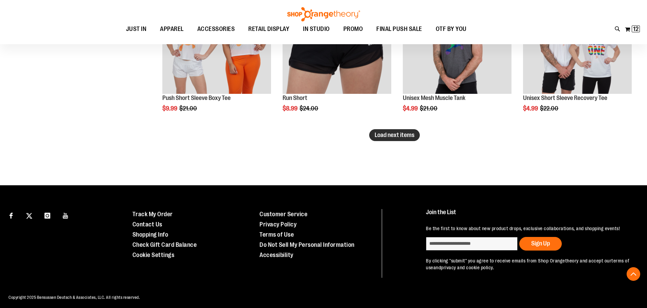
click at [404, 138] on span "Load next items" at bounding box center [395, 134] width 40 height 7
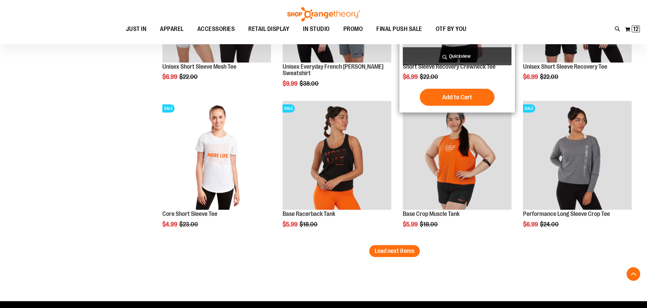
scroll to position [1596, 0]
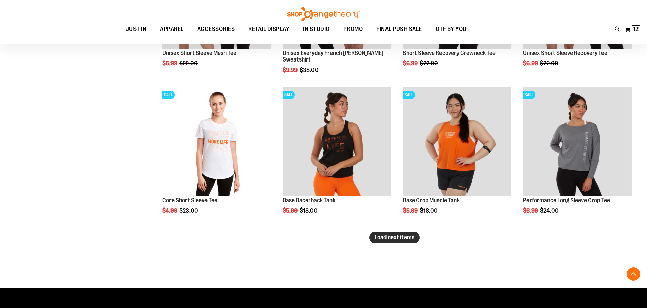
click at [396, 239] on span "Load next items" at bounding box center [395, 237] width 40 height 7
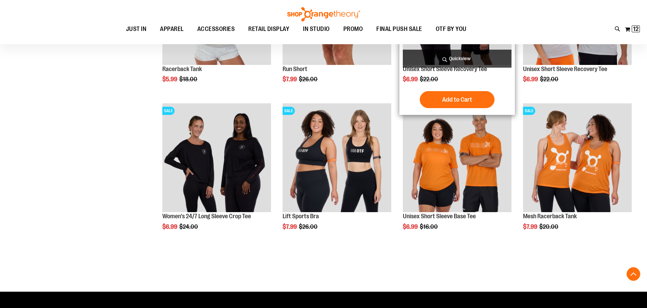
scroll to position [2037, 0]
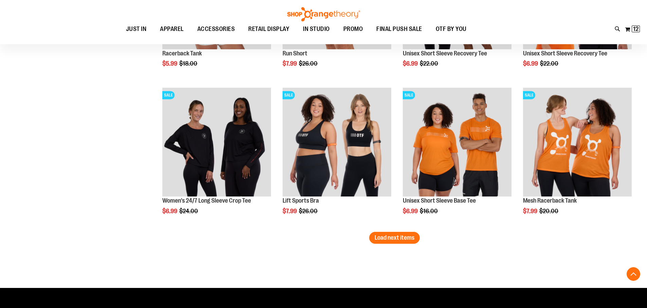
drag, startPoint x: 401, startPoint y: 236, endPoint x: 494, endPoint y: 245, distance: 93.5
click at [401, 236] on span "Load next items" at bounding box center [395, 237] width 40 height 7
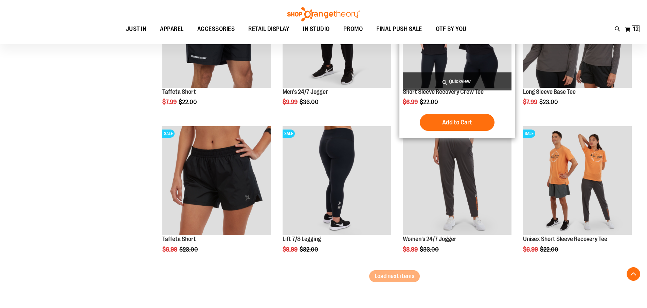
scroll to position [2444, 0]
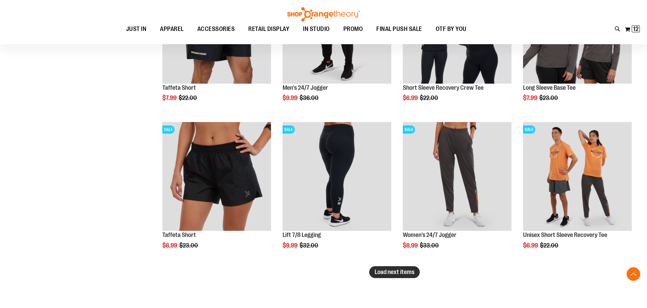
click at [405, 269] on span "Load next items" at bounding box center [395, 271] width 40 height 7
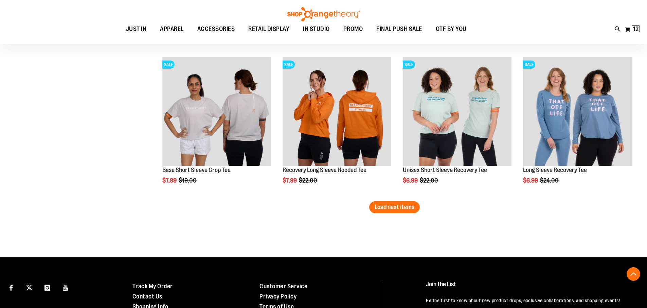
scroll to position [3022, 0]
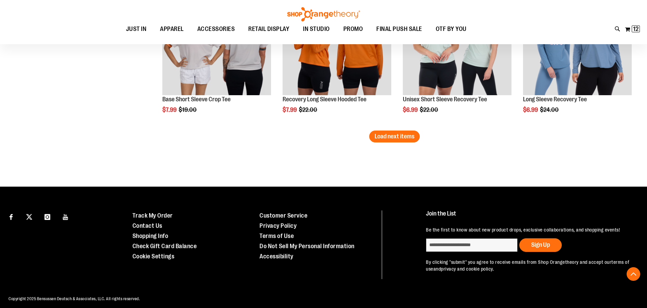
click at [417, 135] on button "Load next items" at bounding box center [394, 136] width 51 height 12
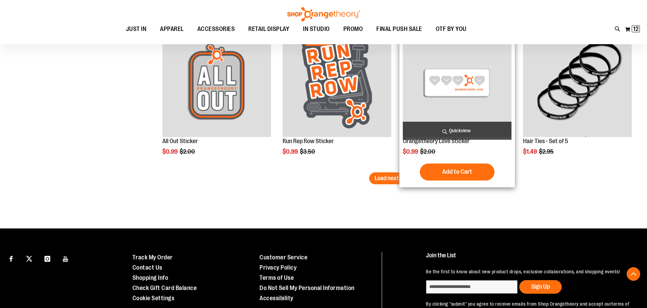
scroll to position [3429, 0]
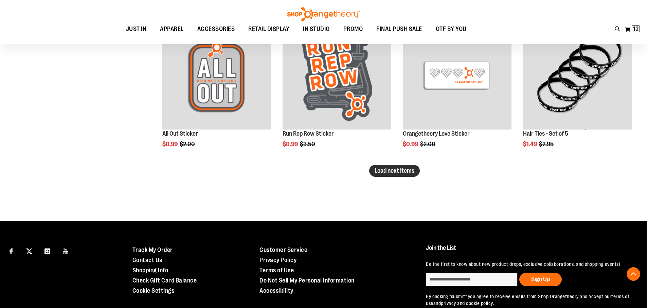
click at [413, 176] on button "Load next items" at bounding box center [394, 171] width 51 height 12
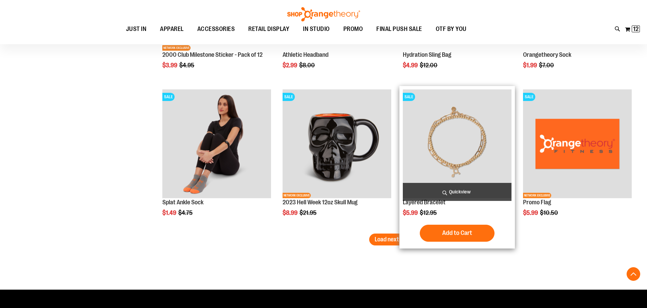
scroll to position [3803, 0]
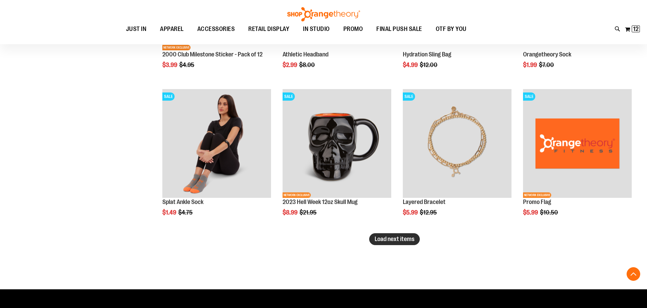
click at [386, 235] on span "Load next items" at bounding box center [395, 238] width 40 height 7
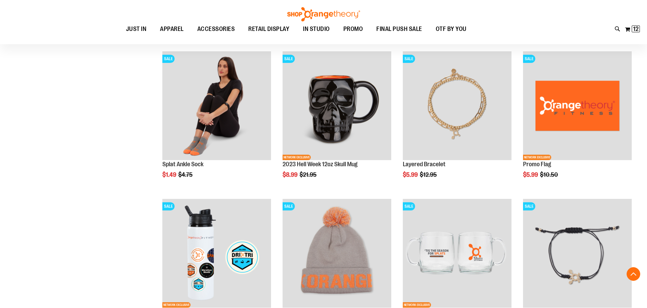
scroll to position [3973, 0]
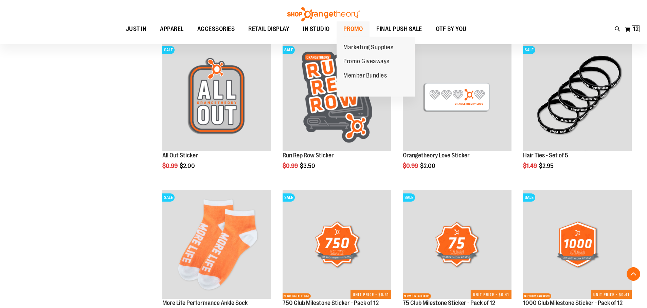
scroll to position [3395, 0]
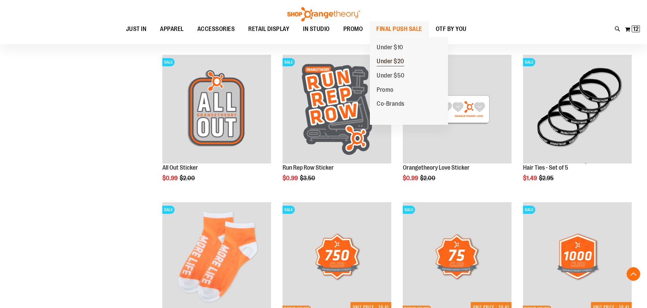
click at [393, 58] on span "Under $20" at bounding box center [391, 62] width 28 height 8
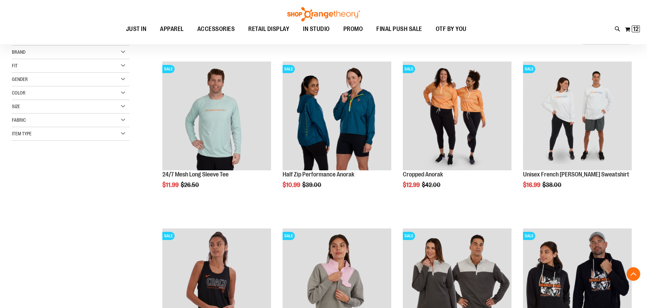
scroll to position [203, 0]
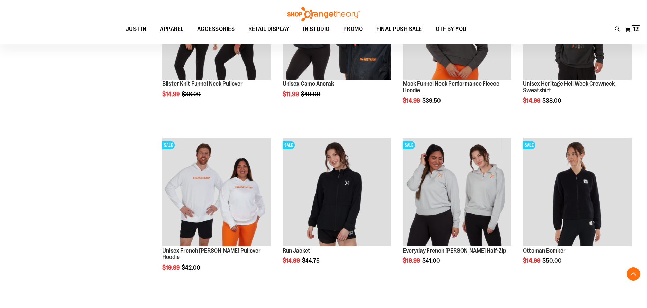
scroll to position [713, 0]
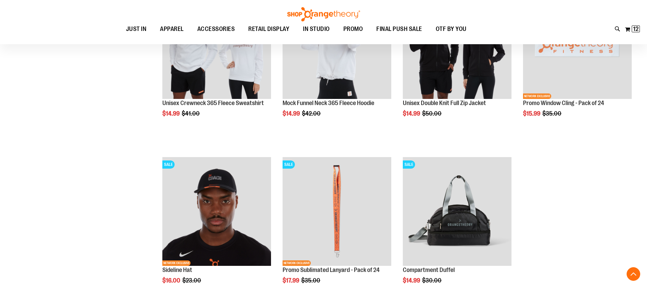
scroll to position [1188, 0]
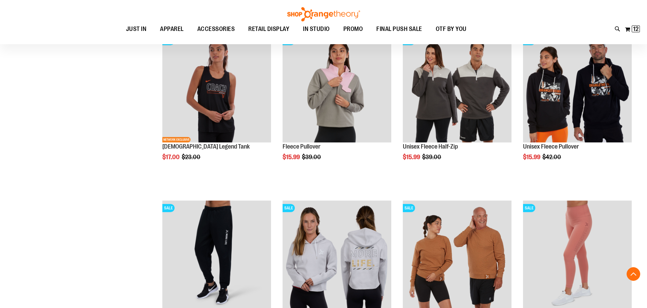
scroll to position [34, 0]
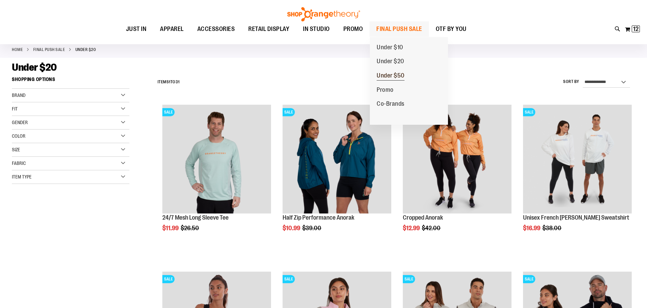
click at [400, 76] on span "Under $50" at bounding box center [391, 76] width 28 height 8
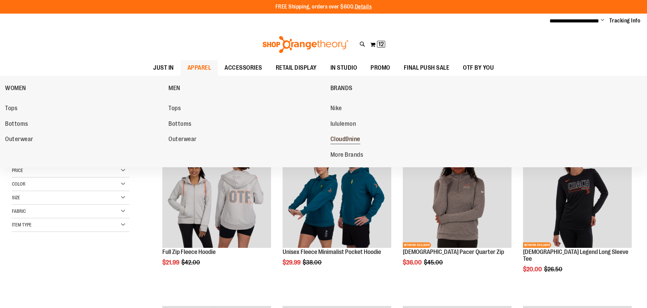
click at [348, 138] on span "Cloud9nine" at bounding box center [345, 139] width 30 height 8
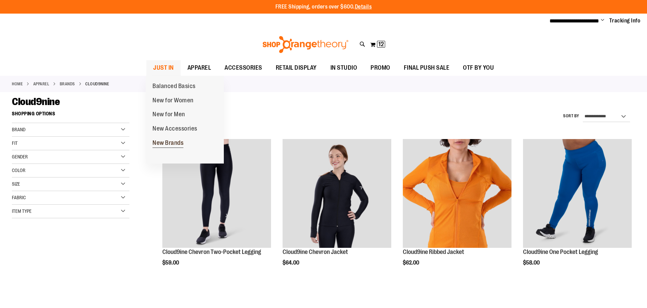
click at [182, 143] on span "New Brands" at bounding box center [167, 143] width 31 height 8
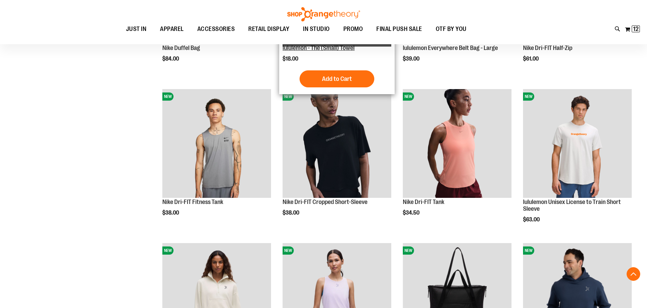
scroll to position [203, 0]
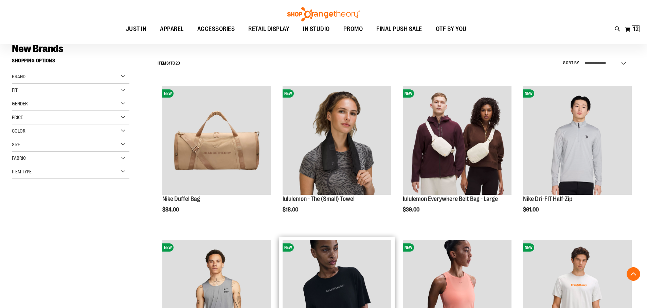
scroll to position [34, 0]
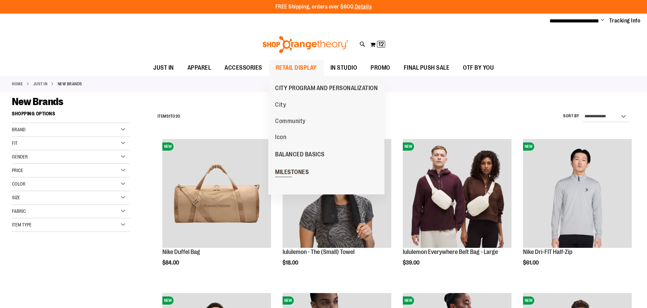
click at [302, 167] on link "MILESTONES" at bounding box center [291, 172] width 47 height 18
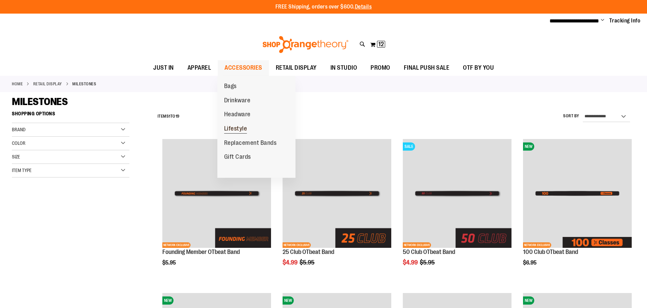
click at [240, 130] on span "Lifestyle" at bounding box center [235, 129] width 23 height 8
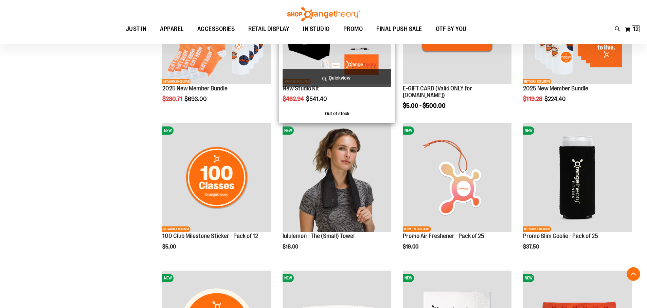
scroll to position [169, 0]
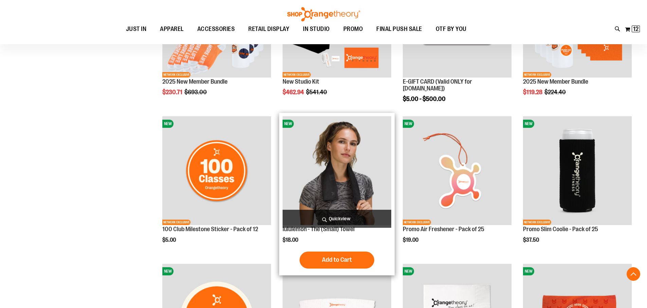
click img "product"
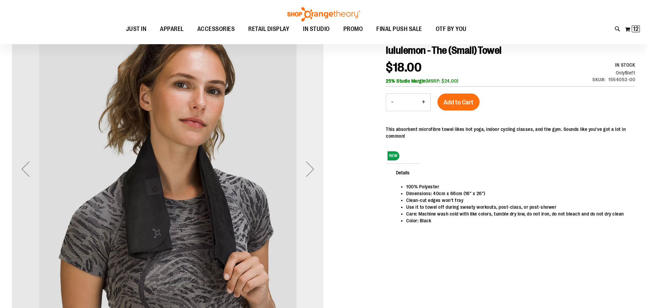
scroll to position [102, 0]
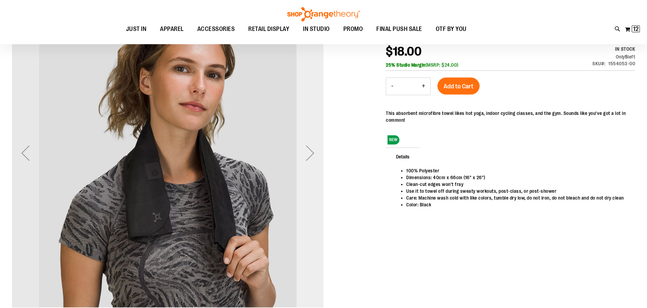
click at [311, 156] on div "Next" at bounding box center [309, 152] width 27 height 27
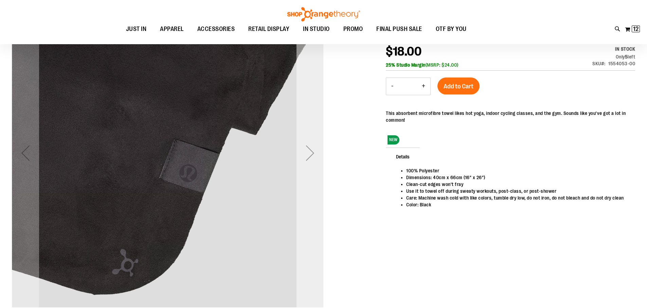
click at [311, 156] on div "Next" at bounding box center [309, 152] width 27 height 27
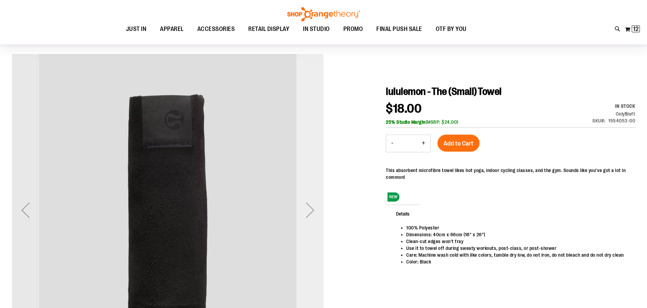
scroll to position [34, 0]
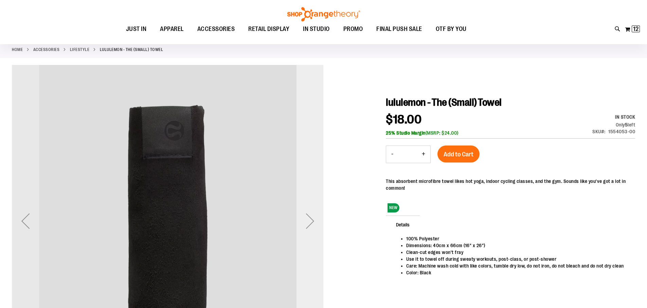
click at [310, 222] on div "Next" at bounding box center [309, 220] width 27 height 27
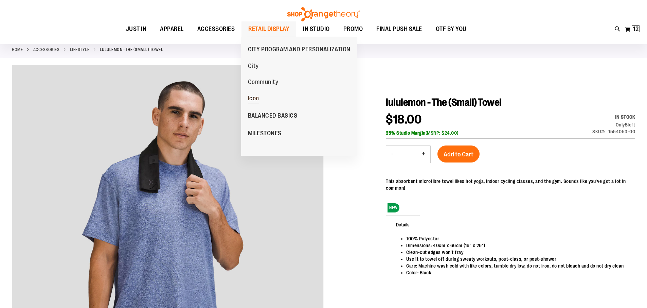
click at [251, 95] on span "Icon" at bounding box center [253, 99] width 11 height 8
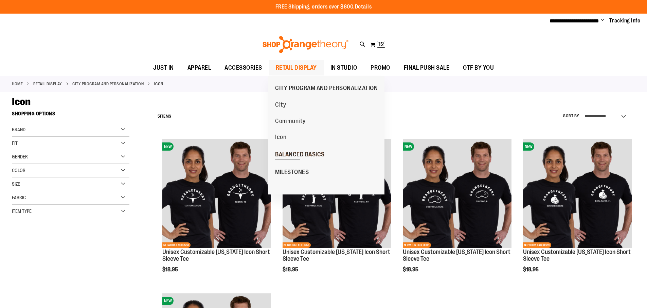
click at [305, 152] on span "BALANCED BASICS" at bounding box center [300, 155] width 50 height 8
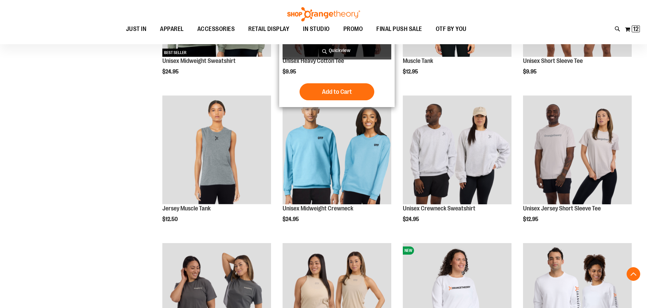
scroll to position [203, 0]
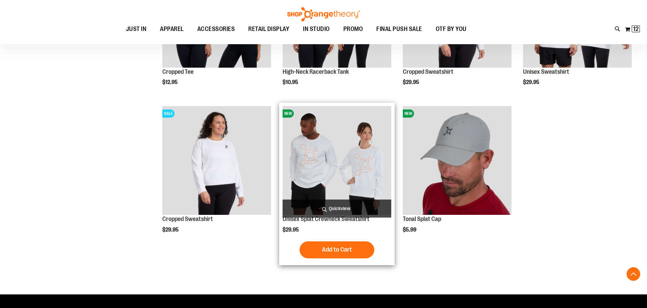
scroll to position [577, 0]
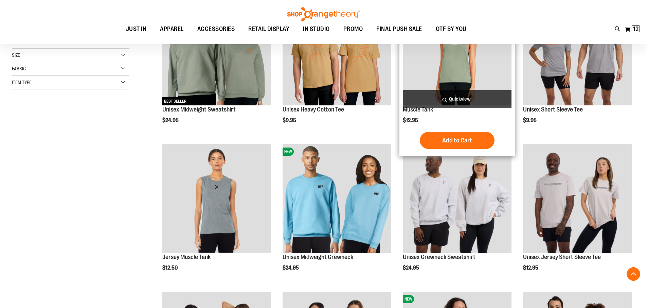
scroll to position [135, 0]
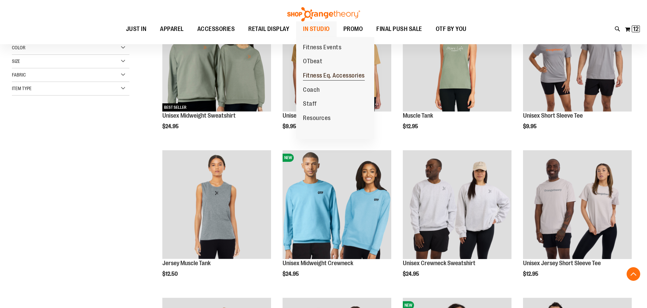
click at [338, 75] on span "Fitness Eq. Accessories" at bounding box center [334, 76] width 62 height 8
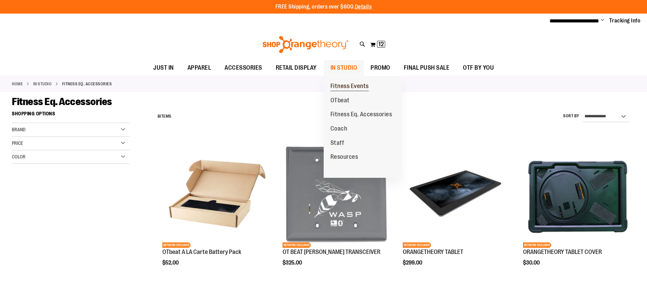
click at [355, 88] on span "Fitness Events" at bounding box center [349, 87] width 38 height 8
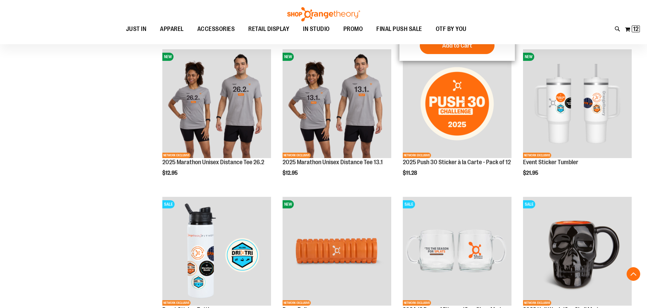
scroll to position [67, 0]
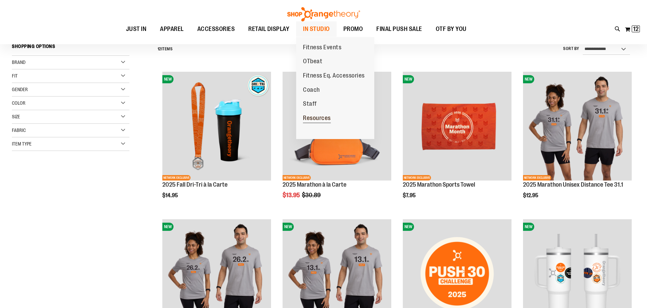
click at [328, 118] on span "Resources" at bounding box center [317, 118] width 28 height 8
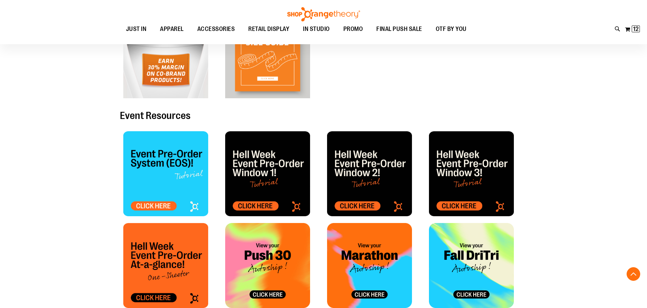
scroll to position [203, 0]
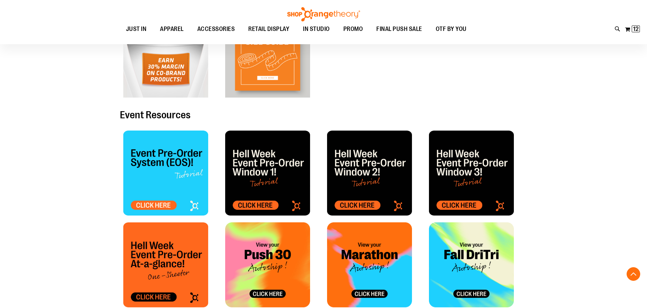
click at [269, 201] on img at bounding box center [267, 172] width 85 height 85
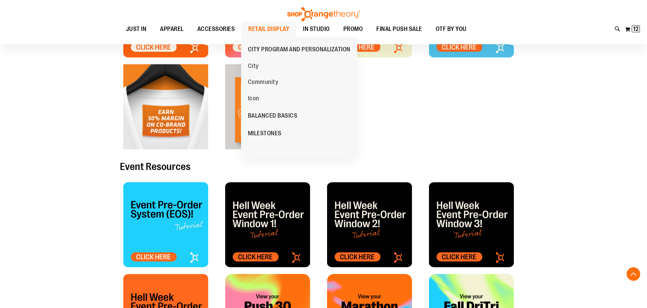
scroll to position [68, 0]
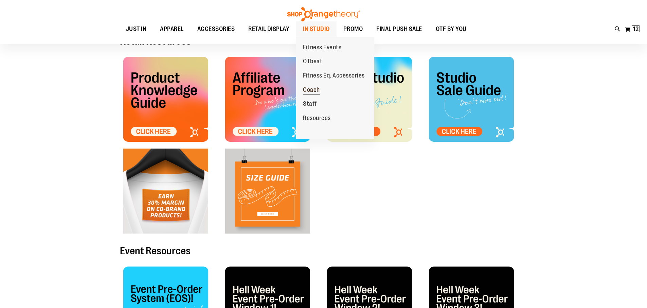
click at [315, 89] on span "Coach" at bounding box center [311, 90] width 17 height 8
